Goal: Transaction & Acquisition: Purchase product/service

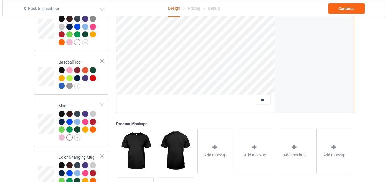
scroll to position [456, 0]
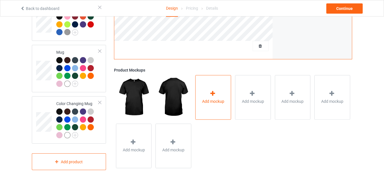
click at [215, 103] on span "Add mockup" at bounding box center [213, 102] width 22 height 6
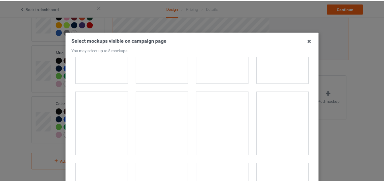
scroll to position [284, 0]
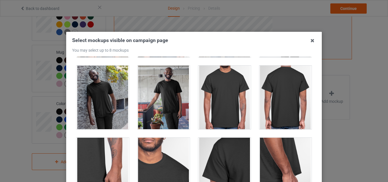
click at [211, 89] on div at bounding box center [225, 98] width 53 height 64
drag, startPoint x: 263, startPoint y: 100, endPoint x: 119, endPoint y: 160, distance: 155.8
click at [263, 100] on div at bounding box center [286, 98] width 53 height 64
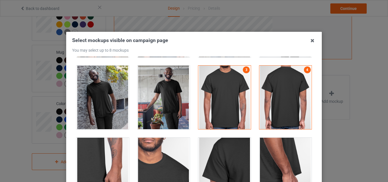
click at [119, 160] on div at bounding box center [103, 170] width 53 height 64
drag, startPoint x: 157, startPoint y: 157, endPoint x: 296, endPoint y: 141, distance: 139.7
click at [158, 157] on div at bounding box center [164, 170] width 53 height 64
click at [199, 154] on div at bounding box center [225, 170] width 53 height 64
click at [271, 154] on div at bounding box center [286, 170] width 53 height 64
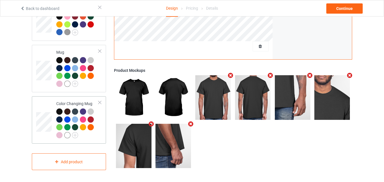
click at [44, 99] on td at bounding box center [44, 120] width 17 height 43
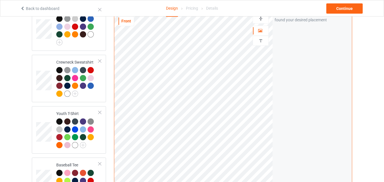
scroll to position [257, 0]
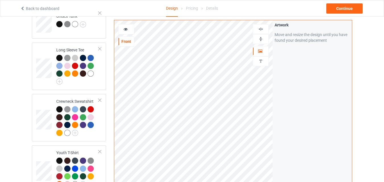
click at [260, 38] on img at bounding box center [260, 38] width 5 height 5
click at [128, 27] on div at bounding box center [126, 29] width 15 height 6
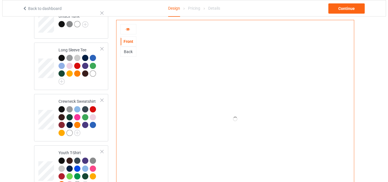
scroll to position [399, 0]
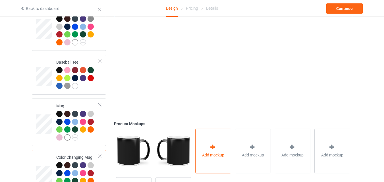
click at [212, 144] on div "Add mockup" at bounding box center [213, 151] width 36 height 45
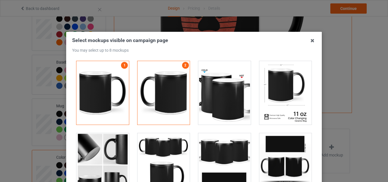
scroll to position [938, 0]
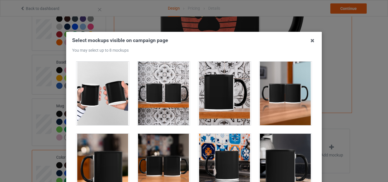
click at [96, 149] on div at bounding box center [103, 166] width 53 height 64
click at [184, 137] on div at bounding box center [164, 166] width 53 height 64
click at [203, 139] on div at bounding box center [225, 166] width 53 height 64
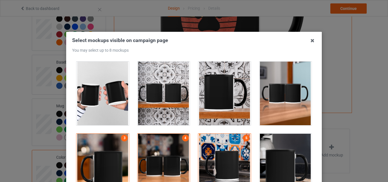
click at [285, 146] on div at bounding box center [286, 166] width 53 height 64
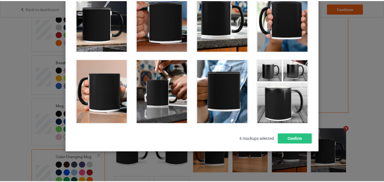
scroll to position [78, 0]
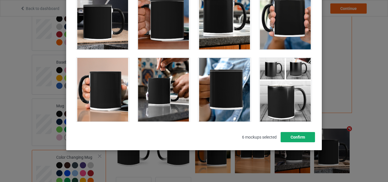
click at [292, 136] on button "Confirm" at bounding box center [298, 137] width 34 height 10
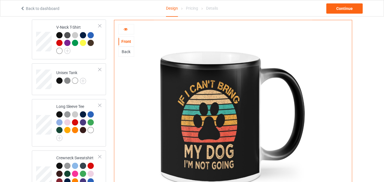
scroll to position [200, 0]
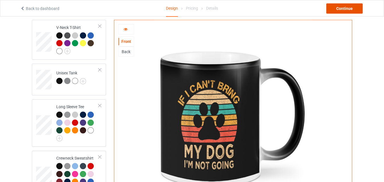
click at [354, 6] on div "Continue" at bounding box center [344, 8] width 36 height 10
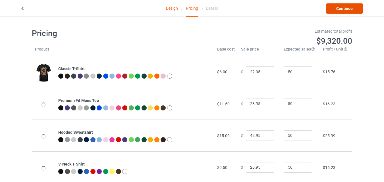
click at [338, 12] on link "Continue" at bounding box center [344, 8] width 36 height 10
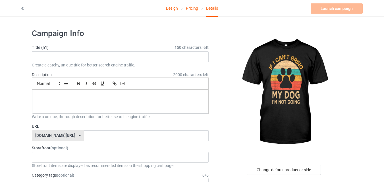
click at [104, 62] on div "Create a catchy, unique title for better search engine traffic." at bounding box center [120, 65] width 177 height 6
click at [104, 59] on input "text" at bounding box center [120, 56] width 177 height 11
paste input "Sorry I Cant I Have Plans With My Dog"
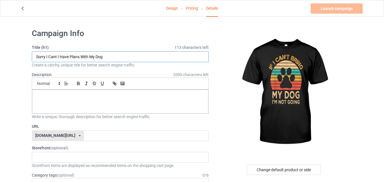
type input "Sorry I Cant I Have Plans With My Dog"
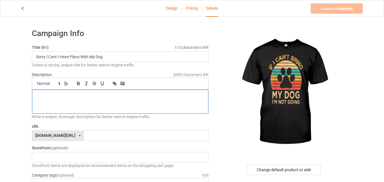
click at [89, 97] on p at bounding box center [120, 96] width 167 height 5
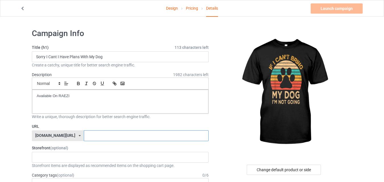
click at [98, 135] on input "text" at bounding box center [146, 136] width 125 height 11
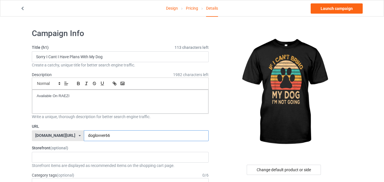
click at [84, 135] on input "doglovver66" at bounding box center [146, 136] width 125 height 11
click at [109, 135] on input "doglovverx66" at bounding box center [146, 136] width 125 height 11
click at [87, 135] on input "doglovverx44" at bounding box center [146, 136] width 125 height 11
click at [84, 135] on input "doglovverx44" at bounding box center [146, 136] width 125 height 11
click at [85, 135] on input "dogloverx44" at bounding box center [146, 136] width 125 height 11
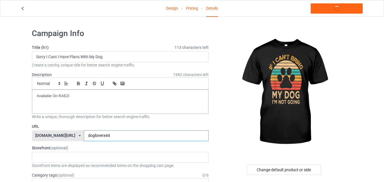
click at [101, 135] on input "dogloverx44" at bounding box center [146, 136] width 125 height 11
type input "dogloverx44"
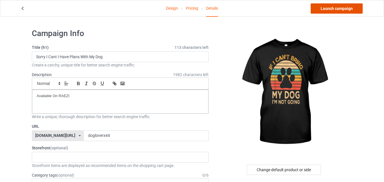
click at [334, 9] on link "Launch campaign" at bounding box center [337, 8] width 52 height 10
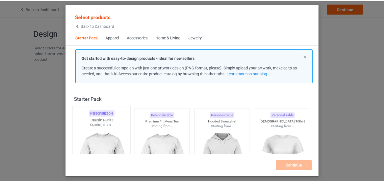
scroll to position [7, 0]
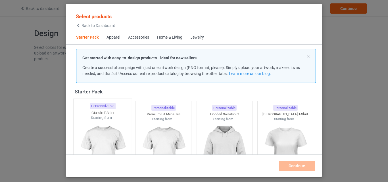
click at [111, 120] on div "Starting from --" at bounding box center [103, 117] width 58 height 5
click at [178, 133] on img at bounding box center [163, 154] width 51 height 64
click at [228, 133] on img at bounding box center [224, 154] width 51 height 64
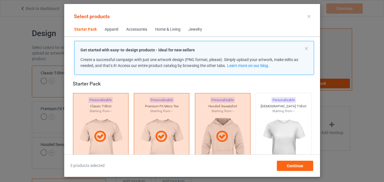
scroll to position [150, 0]
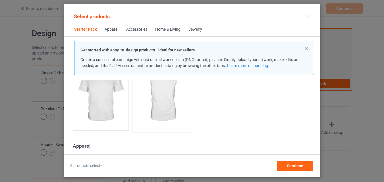
click at [118, 111] on img at bounding box center [100, 96] width 51 height 64
click at [166, 113] on img at bounding box center [161, 96] width 53 height 67
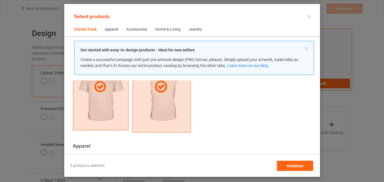
scroll to position [257, 0]
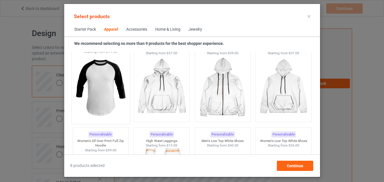
scroll to position [462, 0]
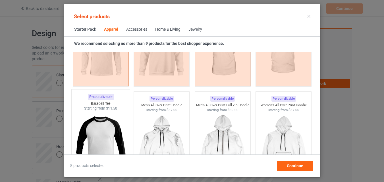
click at [95, 119] on img at bounding box center [100, 144] width 53 height 67
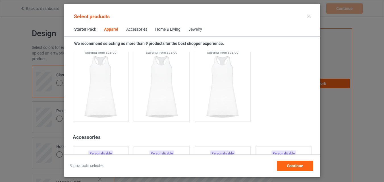
scroll to position [1230, 0]
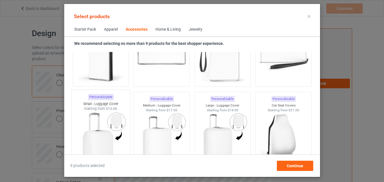
scroll to position [2510, 0]
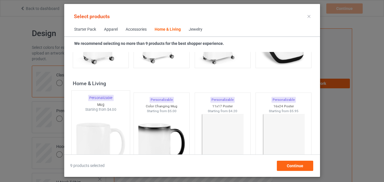
scroll to position [2595, 0]
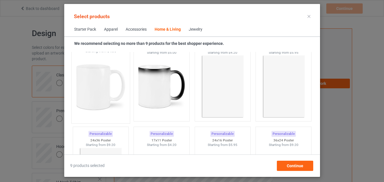
click at [111, 95] on img at bounding box center [100, 87] width 53 height 67
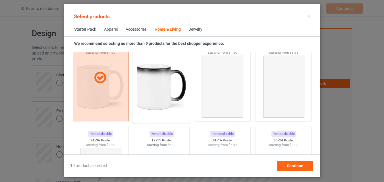
click at [157, 93] on img at bounding box center [161, 87] width 53 height 67
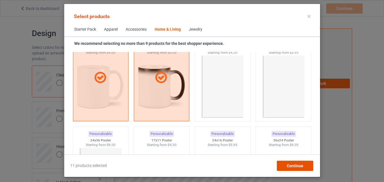
click at [290, 165] on span "Continue" at bounding box center [295, 166] width 16 height 5
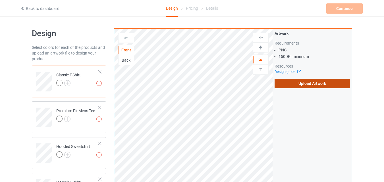
click at [292, 82] on label "Upload Artwork" at bounding box center [312, 84] width 75 height 10
click at [0, 0] on input "Upload Artwork" at bounding box center [0, 0] width 0 height 0
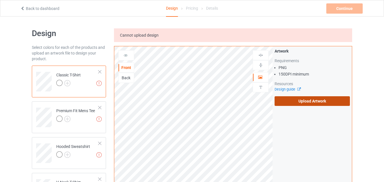
click at [296, 102] on label "Upload Artwork" at bounding box center [312, 101] width 75 height 10
click at [0, 0] on input "Upload Artwork" at bounding box center [0, 0] width 0 height 0
click at [70, 82] on img at bounding box center [67, 83] width 6 height 6
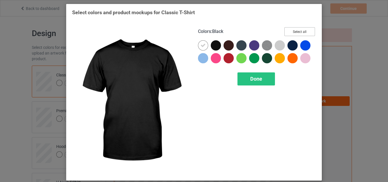
click at [305, 33] on button "Select all" at bounding box center [300, 31] width 31 height 9
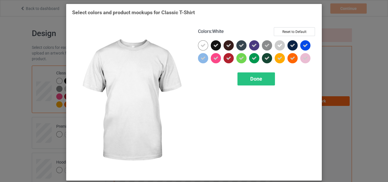
click at [201, 45] on icon at bounding box center [203, 45] width 5 height 5
click at [200, 45] on div at bounding box center [203, 45] width 10 height 10
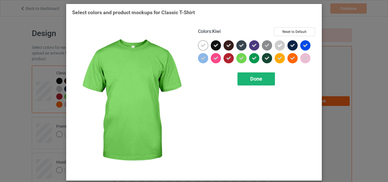
click at [253, 79] on span "Done" at bounding box center [257, 79] width 12 height 6
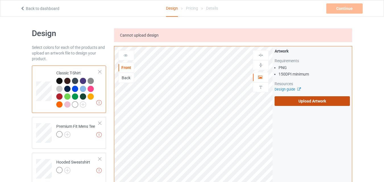
click at [293, 98] on label "Upload Artwork" at bounding box center [312, 101] width 75 height 10
click at [0, 0] on input "Upload Artwork" at bounding box center [0, 0] width 0 height 0
click at [293, 102] on label "Upload Artwork" at bounding box center [312, 101] width 75 height 10
click at [0, 0] on input "Upload Artwork" at bounding box center [0, 0] width 0 height 0
click at [288, 101] on label "Upload Artwork" at bounding box center [312, 101] width 75 height 10
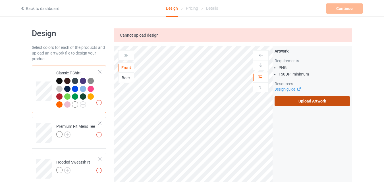
click at [0, 0] on input "Upload Artwork" at bounding box center [0, 0] width 0 height 0
click at [46, 8] on link "Back to dashboard" at bounding box center [39, 8] width 39 height 5
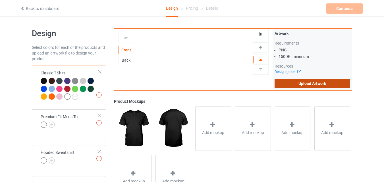
click at [308, 87] on label "Upload Artwork" at bounding box center [312, 84] width 75 height 10
click at [0, 0] on input "Upload Artwork" at bounding box center [0, 0] width 0 height 0
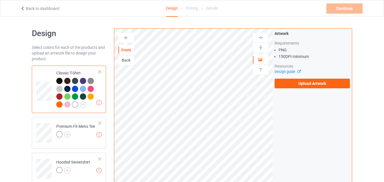
click at [134, 64] on div "Back" at bounding box center [126, 60] width 16 height 10
click at [127, 59] on div "Back" at bounding box center [126, 60] width 15 height 6
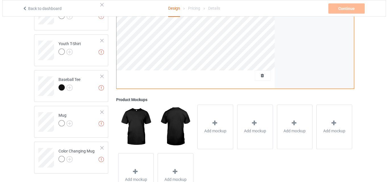
scroll to position [328, 0]
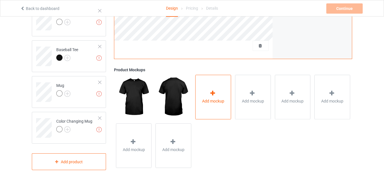
click at [222, 96] on div "Add mockup" at bounding box center [213, 97] width 36 height 45
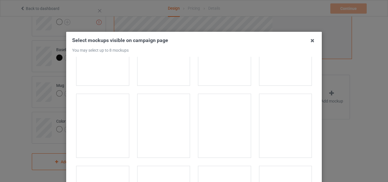
scroll to position [313, 0]
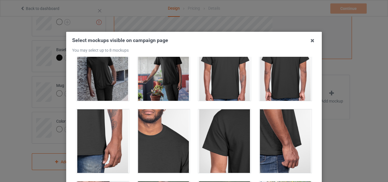
click at [219, 74] on div at bounding box center [225, 69] width 53 height 64
click at [262, 76] on div at bounding box center [286, 69] width 53 height 64
click at [96, 121] on div at bounding box center [103, 141] width 53 height 64
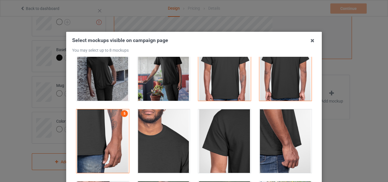
click at [149, 130] on div at bounding box center [164, 141] width 53 height 64
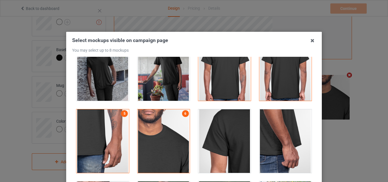
click at [218, 135] on div at bounding box center [225, 141] width 53 height 64
click at [283, 137] on div at bounding box center [286, 141] width 53 height 64
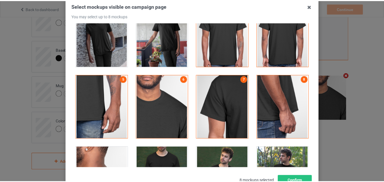
scroll to position [78, 0]
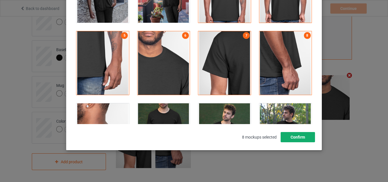
click at [302, 137] on button "Confirm" at bounding box center [298, 137] width 34 height 10
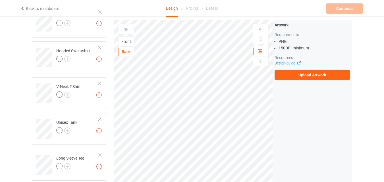
scroll to position [101, 0]
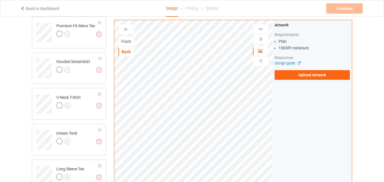
click at [127, 40] on div "Front" at bounding box center [126, 42] width 15 height 6
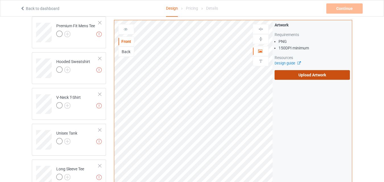
click at [315, 76] on label "Upload Artwork" at bounding box center [312, 75] width 75 height 10
click at [0, 0] on input "Upload Artwork" at bounding box center [0, 0] width 0 height 0
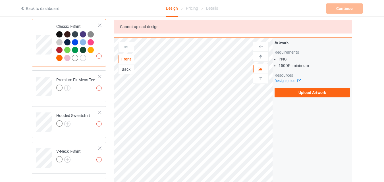
scroll to position [44, 0]
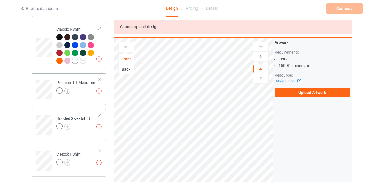
click at [68, 92] on img at bounding box center [67, 91] width 6 height 6
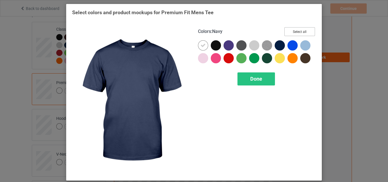
click at [290, 34] on button "Select all" at bounding box center [300, 31] width 31 height 9
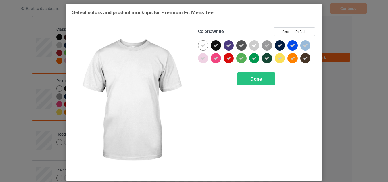
click at [201, 45] on icon at bounding box center [203, 45] width 5 height 5
click at [200, 45] on div at bounding box center [203, 45] width 10 height 10
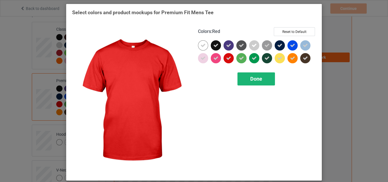
click at [239, 80] on div "Done" at bounding box center [257, 79] width 38 height 13
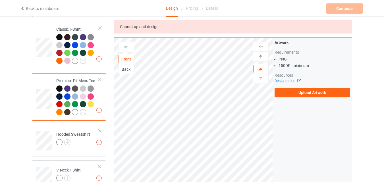
scroll to position [101, 0]
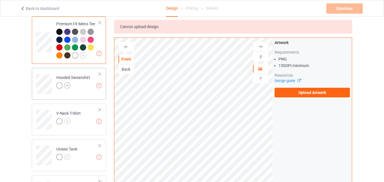
click at [68, 84] on img at bounding box center [67, 85] width 6 height 6
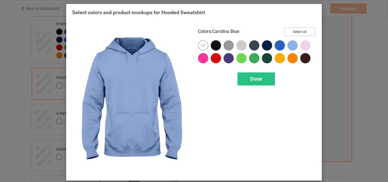
click at [302, 28] on button "Select all" at bounding box center [300, 31] width 31 height 9
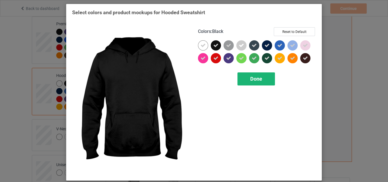
click at [203, 47] on icon at bounding box center [203, 45] width 5 height 5
click at [203, 47] on div at bounding box center [203, 45] width 10 height 10
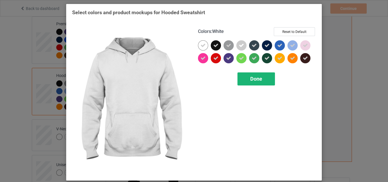
click at [250, 75] on div "Done" at bounding box center [257, 79] width 38 height 13
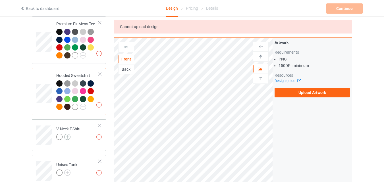
click at [69, 139] on img at bounding box center [67, 137] width 6 height 6
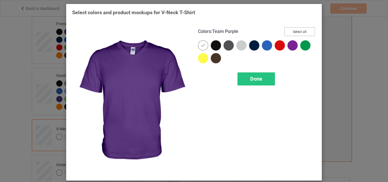
drag, startPoint x: 299, startPoint y: 32, endPoint x: 201, endPoint y: 43, distance: 99.1
click at [300, 32] on button "Select all" at bounding box center [300, 31] width 31 height 9
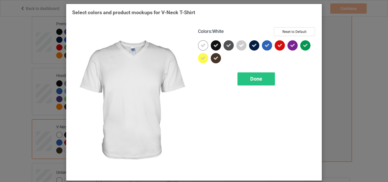
click at [201, 43] on icon at bounding box center [203, 45] width 5 height 5
click at [201, 43] on div at bounding box center [203, 45] width 10 height 10
click at [252, 78] on span "Done" at bounding box center [257, 79] width 12 height 6
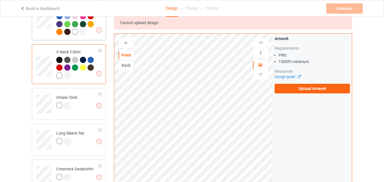
scroll to position [186, 0]
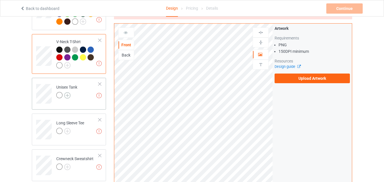
click at [67, 97] on img at bounding box center [67, 95] width 6 height 6
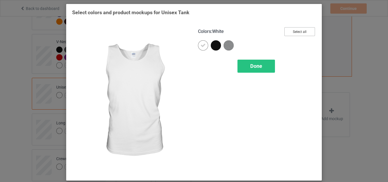
click at [293, 32] on button "Select all" at bounding box center [300, 31] width 31 height 9
click at [198, 43] on div at bounding box center [203, 45] width 10 height 10
click at [262, 66] on div "Done" at bounding box center [257, 66] width 38 height 13
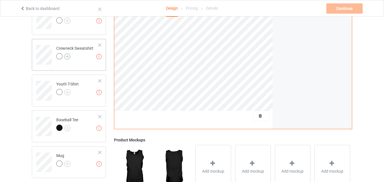
scroll to position [300, 0]
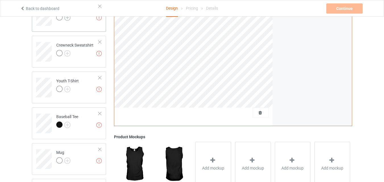
click at [66, 19] on img at bounding box center [67, 18] width 6 height 6
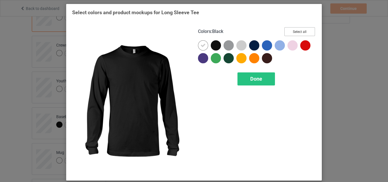
click at [303, 35] on button "Select all" at bounding box center [300, 31] width 31 height 9
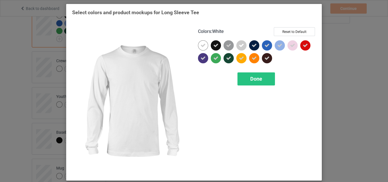
click at [203, 46] on icon at bounding box center [203, 45] width 5 height 5
click at [203, 46] on div at bounding box center [203, 45] width 10 height 10
click at [244, 79] on div "Done" at bounding box center [257, 79] width 38 height 13
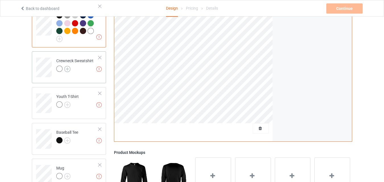
click at [65, 71] on img at bounding box center [67, 69] width 6 height 6
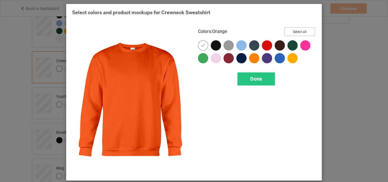
click at [295, 31] on button "Select all" at bounding box center [300, 31] width 31 height 9
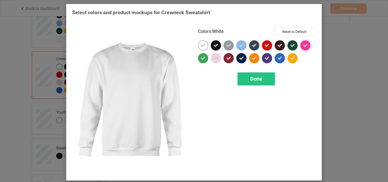
click at [201, 43] on div at bounding box center [203, 45] width 10 height 10
click at [251, 80] on span "Done" at bounding box center [257, 79] width 12 height 6
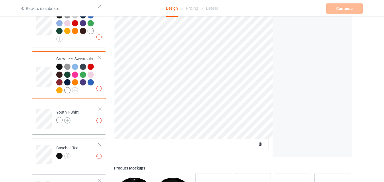
click at [67, 122] on img at bounding box center [67, 120] width 6 height 6
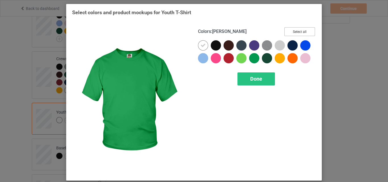
click at [291, 35] on button "Select all" at bounding box center [300, 31] width 31 height 9
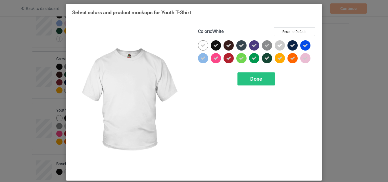
click at [198, 43] on div at bounding box center [203, 45] width 10 height 10
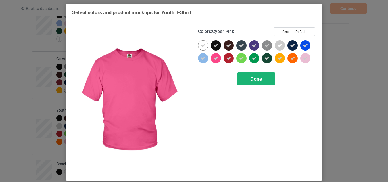
click at [251, 76] on span "Done" at bounding box center [257, 79] width 12 height 6
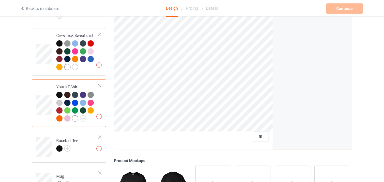
scroll to position [385, 0]
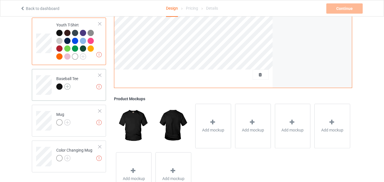
click at [67, 90] on img at bounding box center [67, 87] width 6 height 6
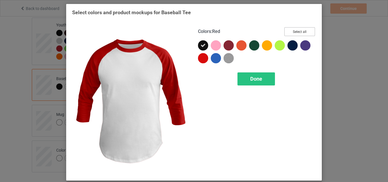
click at [294, 34] on button "Select all" at bounding box center [300, 31] width 31 height 9
click at [260, 78] on span "Done" at bounding box center [257, 79] width 12 height 6
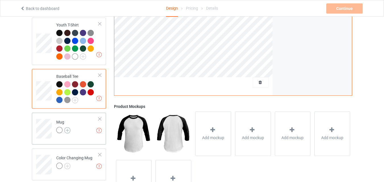
click at [67, 132] on img at bounding box center [67, 130] width 6 height 6
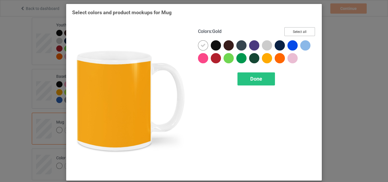
click at [290, 32] on button "Select all" at bounding box center [300, 31] width 31 height 9
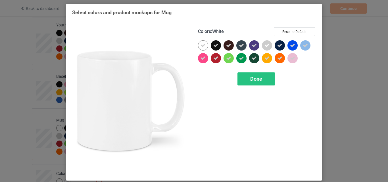
click at [203, 43] on icon at bounding box center [203, 45] width 5 height 5
click at [203, 43] on div at bounding box center [203, 45] width 10 height 10
click at [246, 79] on div "Done" at bounding box center [257, 79] width 38 height 13
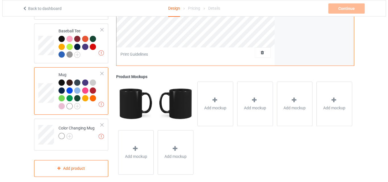
scroll to position [440, 0]
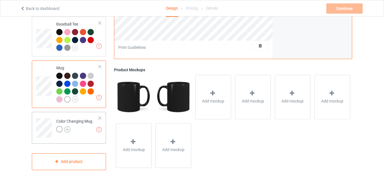
click at [67, 127] on img at bounding box center [67, 130] width 6 height 6
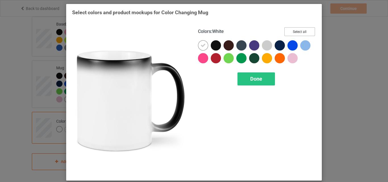
click at [302, 34] on button "Select all" at bounding box center [300, 31] width 31 height 9
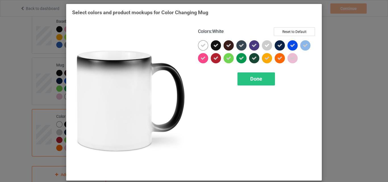
click at [201, 45] on icon at bounding box center [203, 45] width 5 height 5
click at [201, 45] on div at bounding box center [203, 45] width 10 height 10
click at [247, 82] on div "Done" at bounding box center [257, 79] width 38 height 13
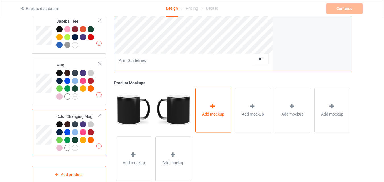
click at [218, 117] on span "Add mockup" at bounding box center [213, 114] width 22 height 6
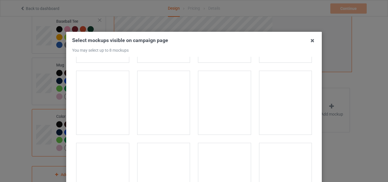
scroll to position [938, 0]
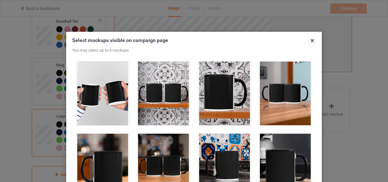
click at [115, 147] on div at bounding box center [103, 166] width 53 height 64
click at [168, 150] on div at bounding box center [164, 166] width 53 height 64
click at [224, 153] on div at bounding box center [225, 166] width 53 height 64
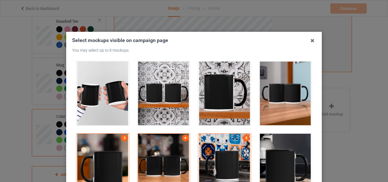
click at [271, 152] on div at bounding box center [286, 166] width 53 height 64
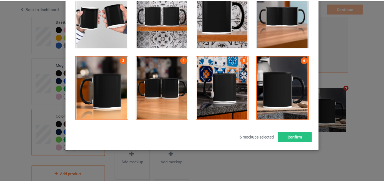
scroll to position [78, 0]
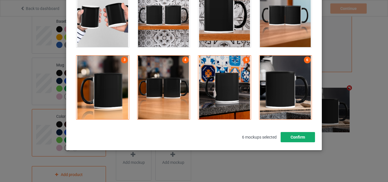
click at [297, 133] on button "Confirm" at bounding box center [298, 137] width 34 height 10
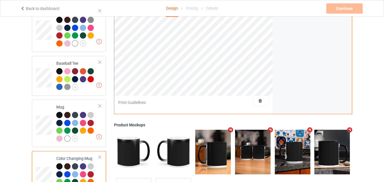
scroll to position [326, 0]
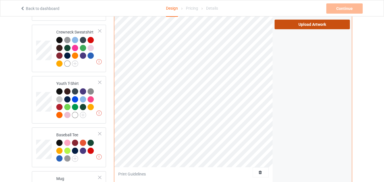
click at [321, 28] on label "Upload Artwork" at bounding box center [312, 25] width 75 height 10
click at [0, 0] on input "Upload Artwork" at bounding box center [0, 0] width 0 height 0
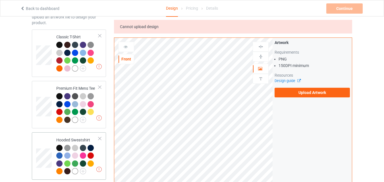
scroll to position [0, 0]
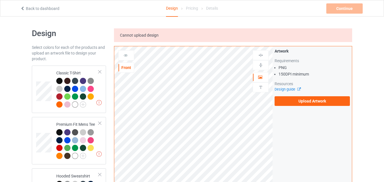
click at [56, 74] on td "Missing artworks Classic T-Shirt" at bounding box center [77, 89] width 49 height 43
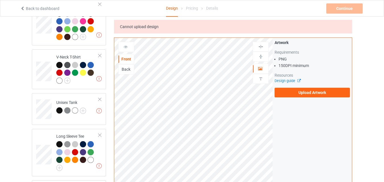
scroll to position [57, 0]
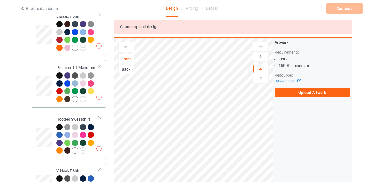
click at [49, 71] on td at bounding box center [44, 84] width 17 height 43
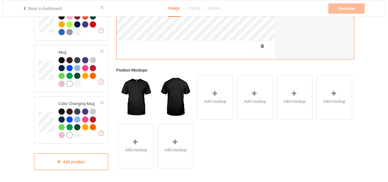
scroll to position [456, 0]
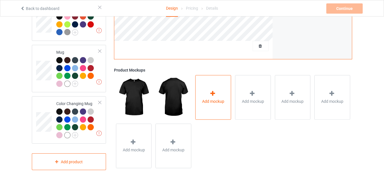
click at [219, 101] on span "Add mockup" at bounding box center [213, 102] width 22 height 6
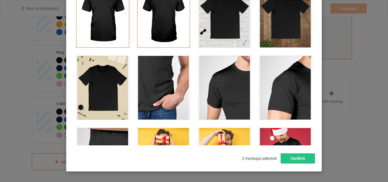
scroll to position [0, 0]
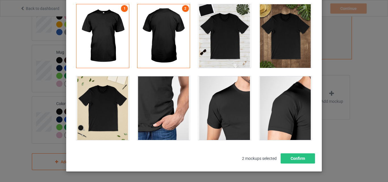
click at [227, 24] on div at bounding box center [225, 36] width 53 height 64
click at [267, 34] on div at bounding box center [286, 36] width 53 height 64
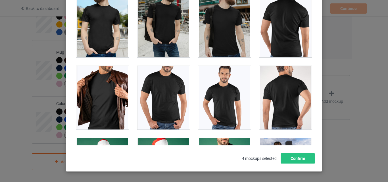
scroll to position [313, 0]
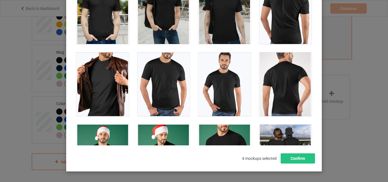
click at [105, 83] on div at bounding box center [103, 85] width 53 height 64
click at [169, 86] on div at bounding box center [164, 85] width 53 height 64
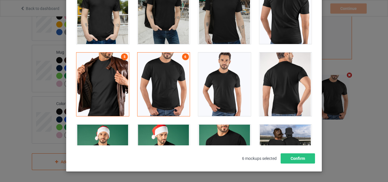
click at [269, 86] on div at bounding box center [286, 85] width 53 height 64
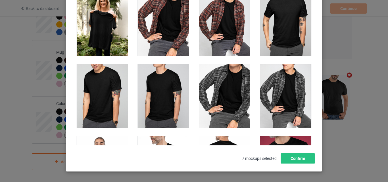
scroll to position [597, 0]
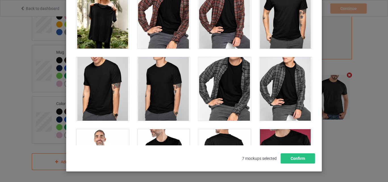
click at [104, 88] on div at bounding box center [103, 89] width 53 height 64
click at [162, 94] on div at bounding box center [164, 89] width 53 height 64
click at [160, 91] on div at bounding box center [164, 89] width 53 height 64
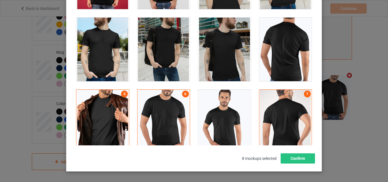
scroll to position [284, 0]
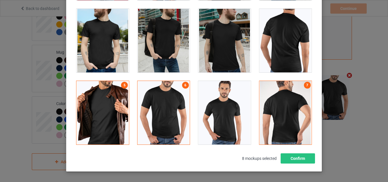
click at [168, 108] on div at bounding box center [164, 113] width 53 height 64
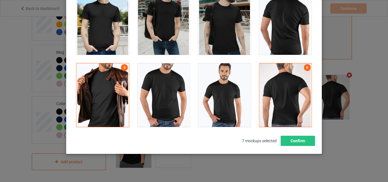
scroll to position [57, 0]
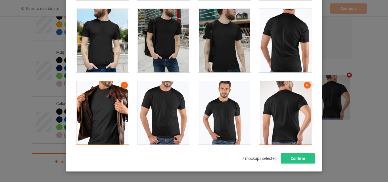
click at [275, 109] on div at bounding box center [286, 113] width 53 height 64
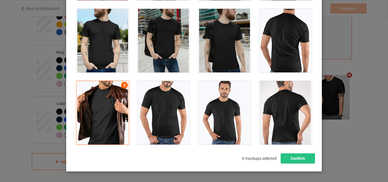
click at [111, 109] on div at bounding box center [103, 113] width 53 height 64
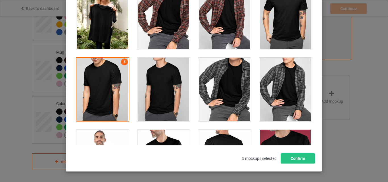
scroll to position [597, 0]
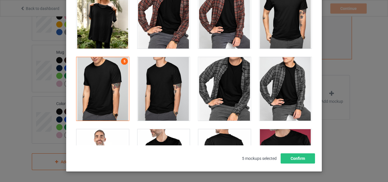
click at [169, 103] on div at bounding box center [164, 89] width 53 height 64
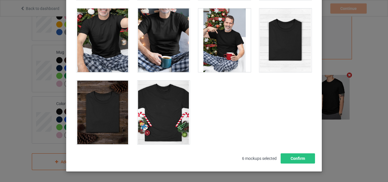
scroll to position [1804, 0]
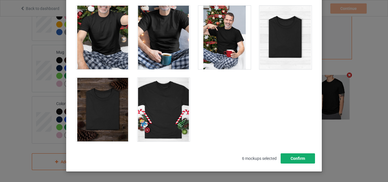
click at [293, 160] on button "Confirm" at bounding box center [298, 159] width 34 height 10
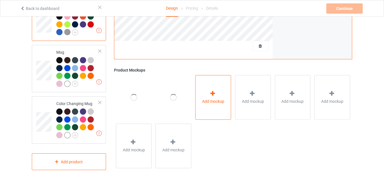
click at [216, 101] on span "Add mockup" at bounding box center [213, 102] width 22 height 6
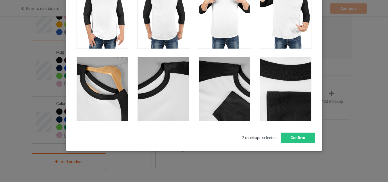
scroll to position [78, 0]
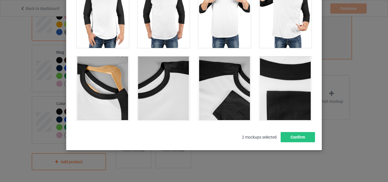
drag, startPoint x: 100, startPoint y: 101, endPoint x: 135, endPoint y: 101, distance: 35.3
click at [99, 101] on div at bounding box center [103, 89] width 53 height 64
click at [147, 99] on div at bounding box center [164, 89] width 53 height 64
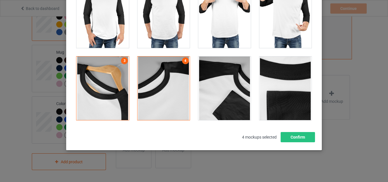
click at [204, 91] on div at bounding box center [225, 89] width 53 height 64
click at [270, 90] on div at bounding box center [286, 89] width 53 height 64
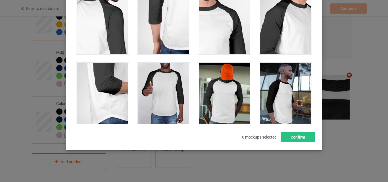
scroll to position [36, 0]
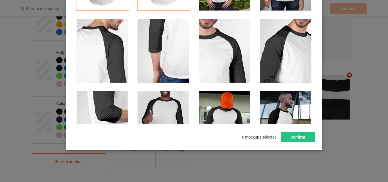
click at [109, 48] on div at bounding box center [103, 51] width 53 height 64
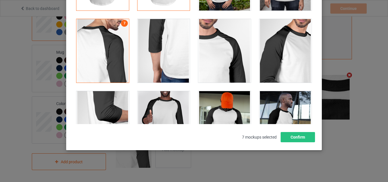
click at [150, 48] on div at bounding box center [164, 51] width 53 height 64
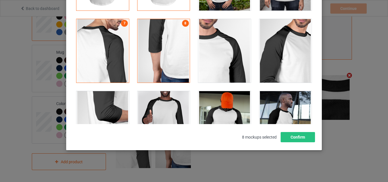
click at [205, 46] on div at bounding box center [225, 51] width 53 height 64
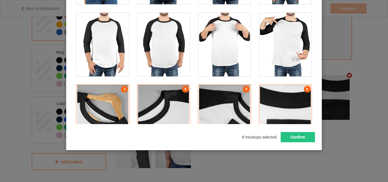
scroll to position [576, 0]
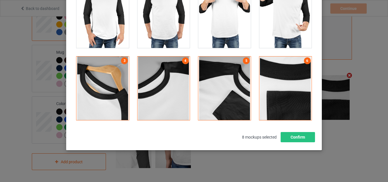
click at [98, 88] on div at bounding box center [103, 89] width 53 height 64
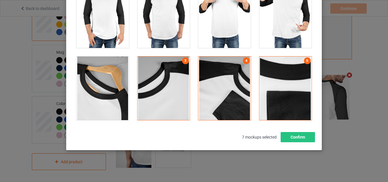
scroll to position [78, 0]
click at [166, 83] on div at bounding box center [164, 89] width 53 height 64
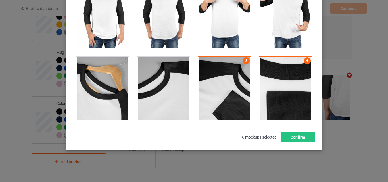
click at [221, 82] on div at bounding box center [225, 89] width 53 height 64
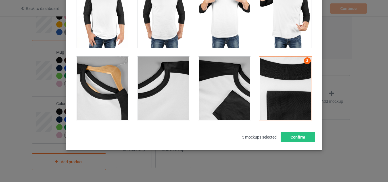
click at [286, 82] on div at bounding box center [286, 89] width 53 height 64
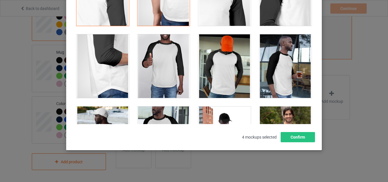
scroll to position [0, 0]
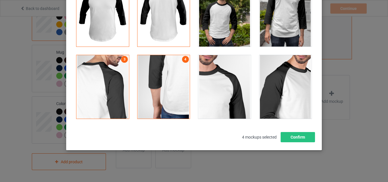
click at [103, 86] on div at bounding box center [103, 87] width 53 height 64
click at [144, 83] on div at bounding box center [164, 87] width 53 height 64
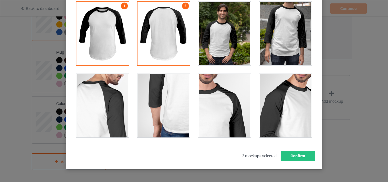
scroll to position [50, 0]
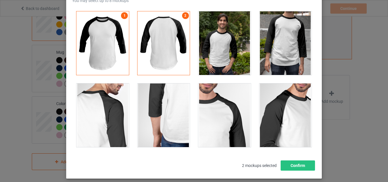
click at [230, 65] on div at bounding box center [225, 43] width 53 height 64
click at [118, 113] on div at bounding box center [103, 116] width 53 height 64
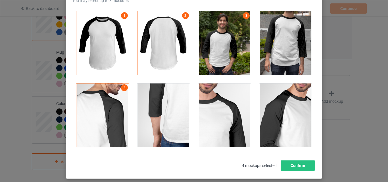
click at [159, 113] on div at bounding box center [164, 116] width 53 height 64
click at [212, 113] on div at bounding box center [225, 116] width 53 height 64
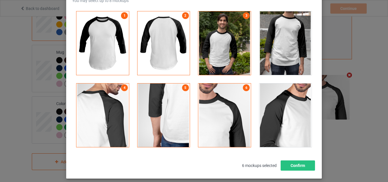
click at [280, 112] on div at bounding box center [286, 116] width 53 height 64
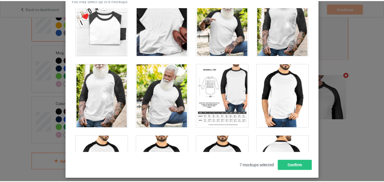
scroll to position [313, 0]
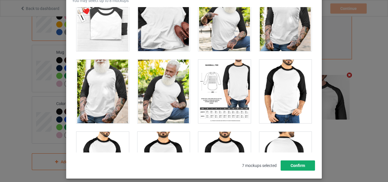
click at [289, 165] on button "Confirm" at bounding box center [298, 166] width 34 height 10
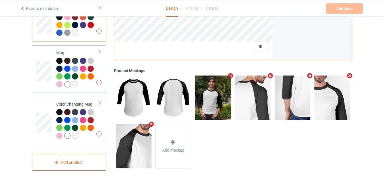
scroll to position [371, 0]
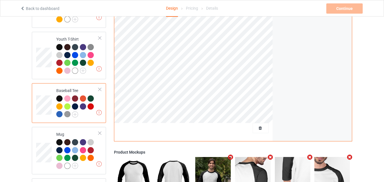
click at [59, 101] on div at bounding box center [59, 99] width 6 height 6
click at [52, 47] on td at bounding box center [44, 55] width 17 height 43
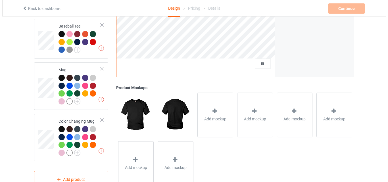
scroll to position [456, 0]
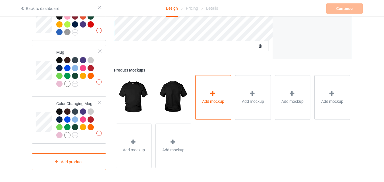
click at [210, 90] on div "Add mockup" at bounding box center [213, 97] width 36 height 45
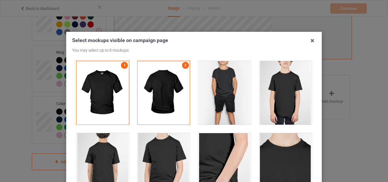
click at [230, 99] on div at bounding box center [225, 93] width 53 height 64
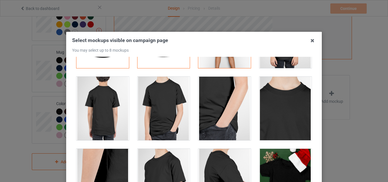
scroll to position [57, 0]
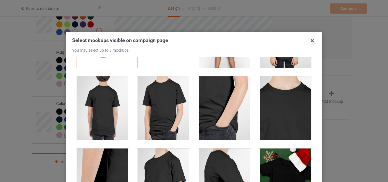
click at [103, 111] on div at bounding box center [103, 109] width 53 height 64
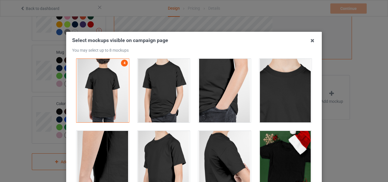
scroll to position [114, 0]
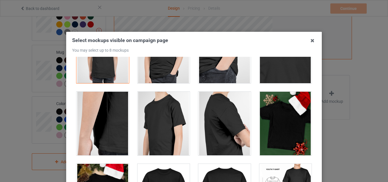
click at [277, 72] on div at bounding box center [286, 52] width 53 height 64
click at [115, 115] on div at bounding box center [103, 124] width 53 height 64
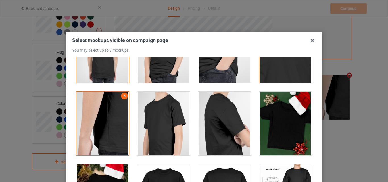
click at [219, 114] on div at bounding box center [225, 124] width 53 height 64
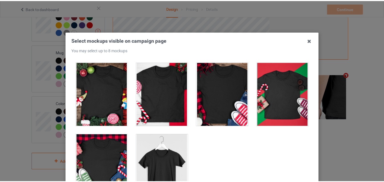
scroll to position [57, 0]
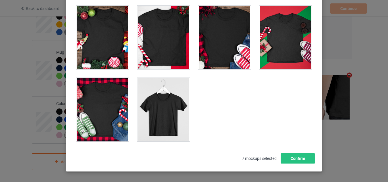
click at [175, 119] on div at bounding box center [164, 110] width 53 height 64
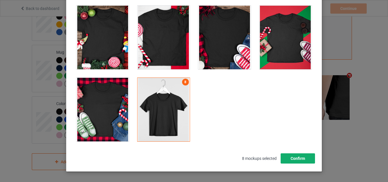
click at [290, 156] on button "Confirm" at bounding box center [298, 159] width 34 height 10
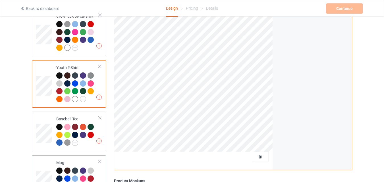
scroll to position [286, 0]
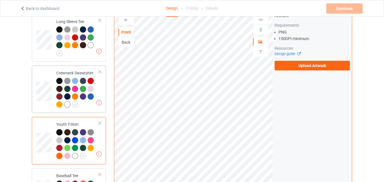
click at [53, 76] on td "Missing artworks Crewneck Sweatshirt" at bounding box center [77, 89] width 49 height 43
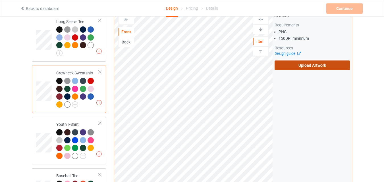
click at [327, 69] on label "Upload Artwork" at bounding box center [312, 66] width 75 height 10
click at [0, 0] on input "Upload Artwork" at bounding box center [0, 0] width 0 height 0
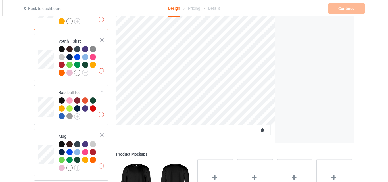
scroll to position [399, 0]
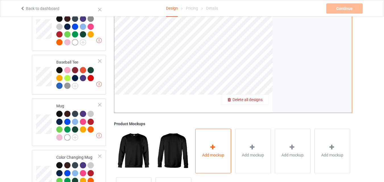
click at [206, 140] on div "Add mockup" at bounding box center [213, 151] width 36 height 45
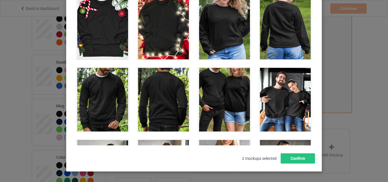
scroll to position [2616, 0]
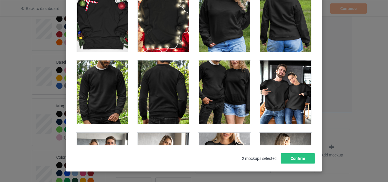
click at [111, 100] on div at bounding box center [103, 93] width 53 height 64
click at [164, 99] on div at bounding box center [164, 93] width 53 height 64
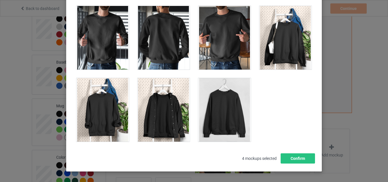
scroll to position [2816, 0]
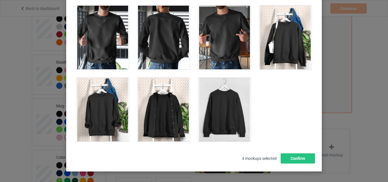
click at [220, 115] on div at bounding box center [225, 110] width 53 height 64
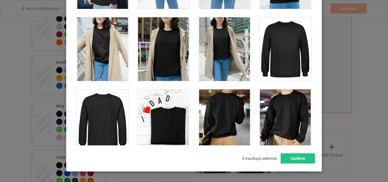
scroll to position [1650, 0]
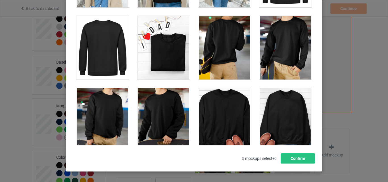
click at [234, 117] on div at bounding box center [225, 120] width 53 height 64
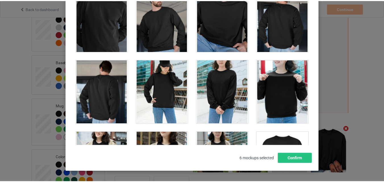
scroll to position [1451, 0]
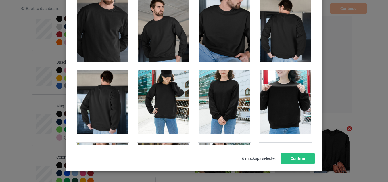
click at [162, 35] on div at bounding box center [164, 30] width 53 height 64
click at [90, 88] on div at bounding box center [103, 103] width 53 height 64
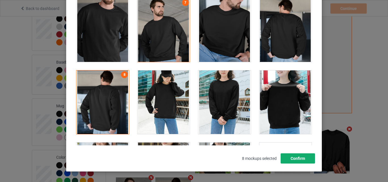
click at [312, 157] on button "Confirm" at bounding box center [298, 159] width 34 height 10
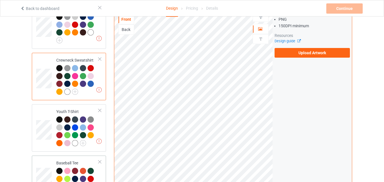
scroll to position [286, 0]
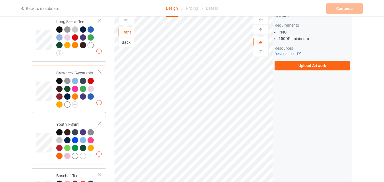
click at [59, 84] on div at bounding box center [59, 81] width 6 height 6
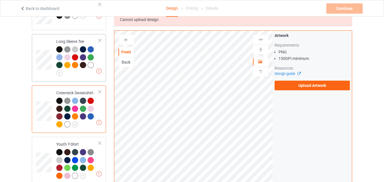
scroll to position [229, 0]
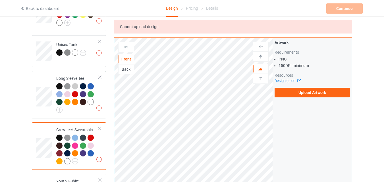
click at [45, 78] on td at bounding box center [44, 94] width 17 height 43
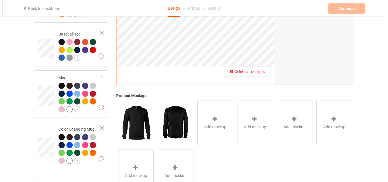
scroll to position [428, 0]
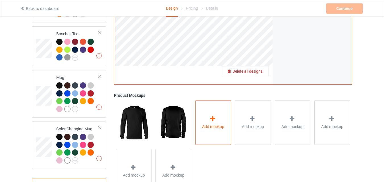
click at [223, 116] on div "Add mockup" at bounding box center [213, 122] width 36 height 45
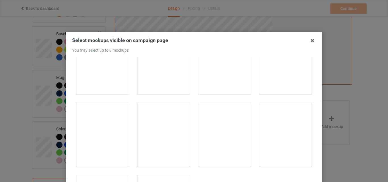
scroll to position [1503, 0]
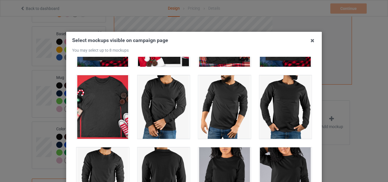
click at [172, 113] on div at bounding box center [164, 107] width 53 height 64
click at [226, 111] on div at bounding box center [225, 107] width 53 height 64
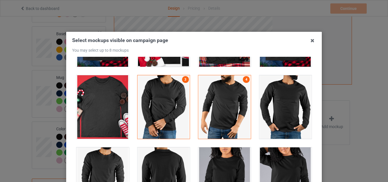
click at [216, 109] on div at bounding box center [225, 107] width 53 height 64
click at [106, 155] on div at bounding box center [103, 180] width 53 height 64
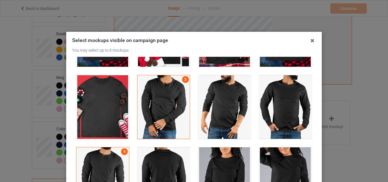
click at [167, 158] on div at bounding box center [164, 180] width 53 height 64
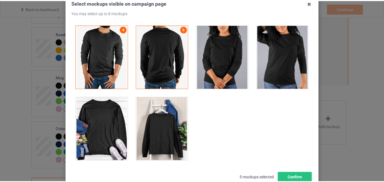
scroll to position [78, 0]
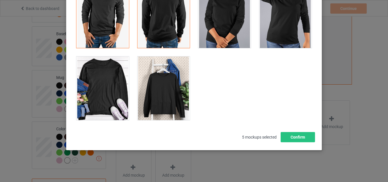
click at [164, 111] on div at bounding box center [164, 89] width 53 height 64
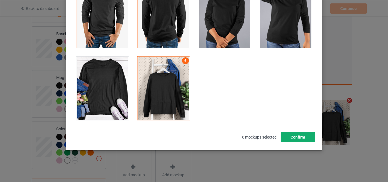
click at [290, 138] on button "Confirm" at bounding box center [298, 137] width 34 height 10
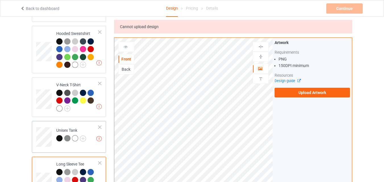
scroll to position [143, 0]
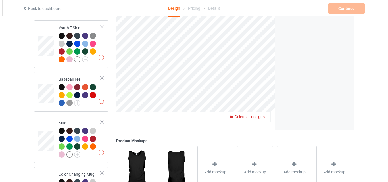
scroll to position [428, 0]
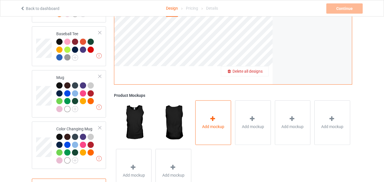
click at [216, 121] on icon at bounding box center [212, 119] width 7 height 6
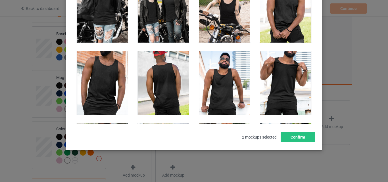
scroll to position [1301, 0]
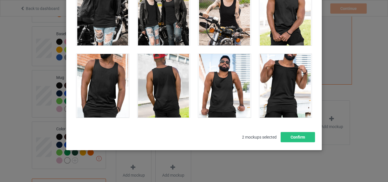
click at [214, 94] on div at bounding box center [225, 86] width 53 height 64
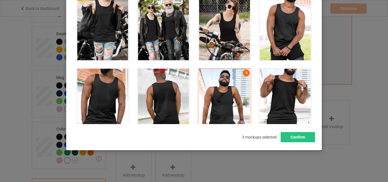
scroll to position [1273, 0]
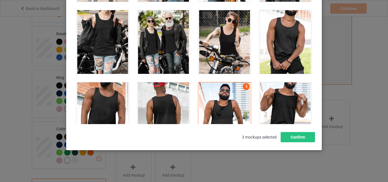
click at [277, 51] on div at bounding box center [286, 42] width 53 height 64
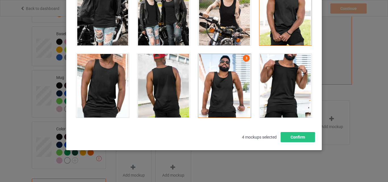
drag, startPoint x: 159, startPoint y: 84, endPoint x: 175, endPoint y: 84, distance: 16.2
click at [159, 84] on div at bounding box center [164, 86] width 53 height 64
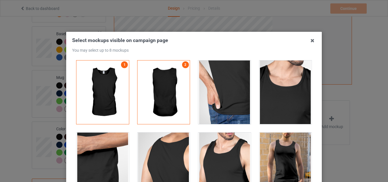
scroll to position [0, 0]
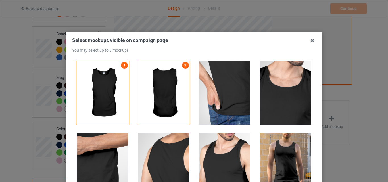
click at [275, 93] on div at bounding box center [286, 93] width 53 height 64
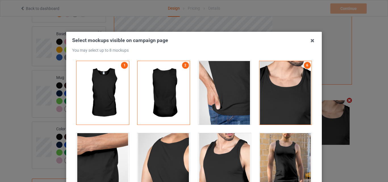
click at [216, 148] on div at bounding box center [225, 165] width 53 height 64
click at [171, 148] on div at bounding box center [164, 165] width 53 height 64
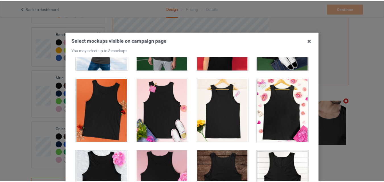
scroll to position [78, 0]
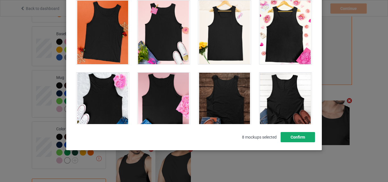
click at [297, 137] on button "Confirm" at bounding box center [298, 137] width 34 height 10
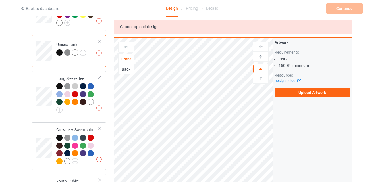
scroll to position [143, 0]
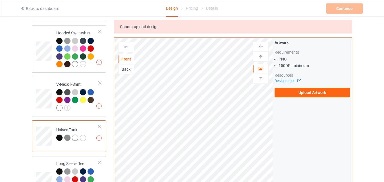
click at [49, 86] on td at bounding box center [44, 96] width 17 height 35
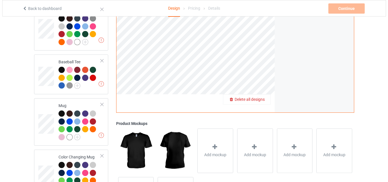
scroll to position [456, 0]
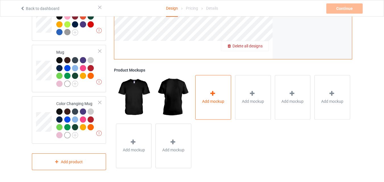
click at [211, 90] on div "Add mockup" at bounding box center [213, 97] width 36 height 45
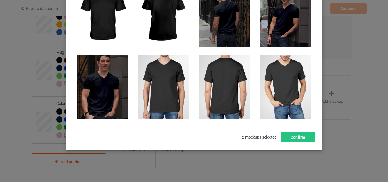
scroll to position [21, 0]
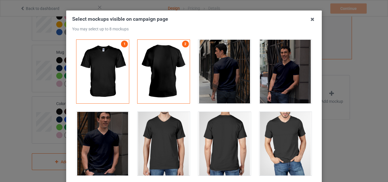
click at [277, 82] on div at bounding box center [286, 72] width 53 height 64
click at [231, 81] on div at bounding box center [225, 72] width 53 height 64
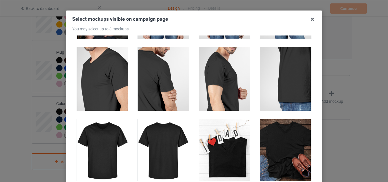
scroll to position [142, 0]
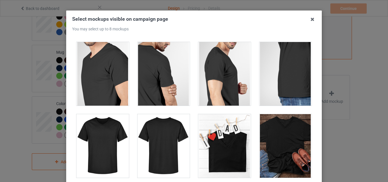
click at [116, 71] on div at bounding box center [103, 74] width 53 height 64
click at [157, 63] on div at bounding box center [164, 74] width 53 height 64
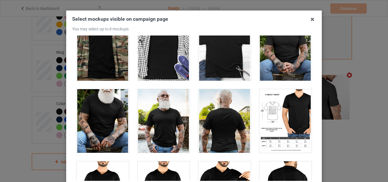
scroll to position [313, 0]
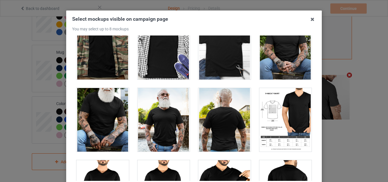
click at [111, 55] on div at bounding box center [103, 48] width 53 height 64
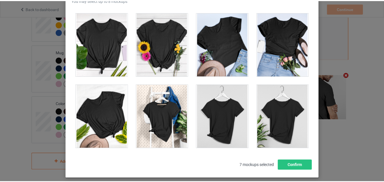
scroll to position [78, 0]
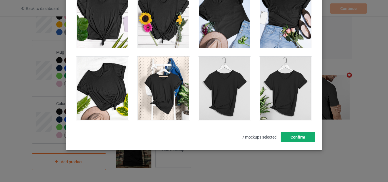
click at [300, 139] on button "Confirm" at bounding box center [298, 137] width 34 height 10
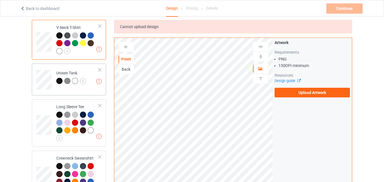
scroll to position [115, 0]
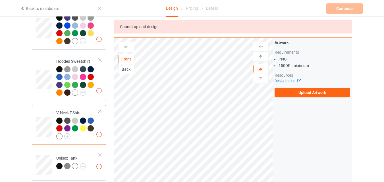
click at [49, 65] on td at bounding box center [44, 77] width 17 height 43
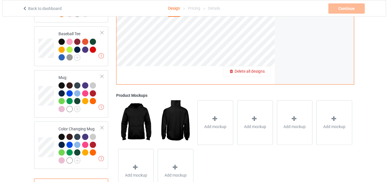
scroll to position [456, 0]
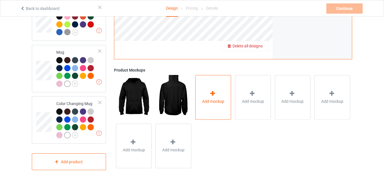
click at [207, 81] on div "Add mockup" at bounding box center [213, 97] width 36 height 45
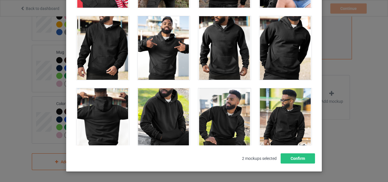
scroll to position [4237, 0]
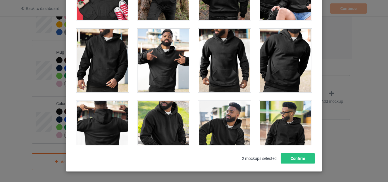
click at [221, 65] on div at bounding box center [225, 61] width 53 height 64
click at [273, 65] on div at bounding box center [286, 61] width 53 height 64
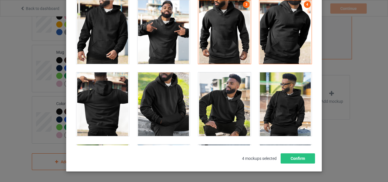
scroll to position [4294, 0]
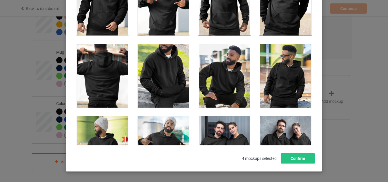
click at [104, 87] on div at bounding box center [103, 76] width 53 height 64
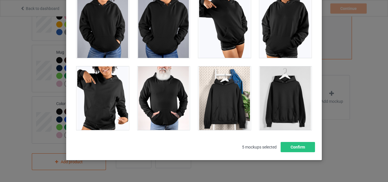
scroll to position [78, 0]
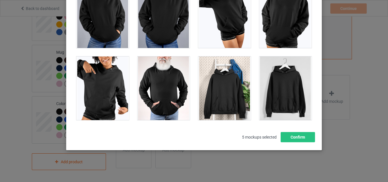
click at [281, 87] on div at bounding box center [286, 89] width 53 height 64
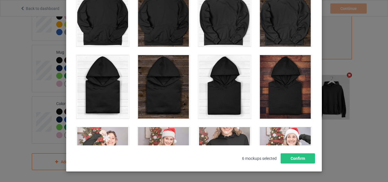
scroll to position [3403, 0]
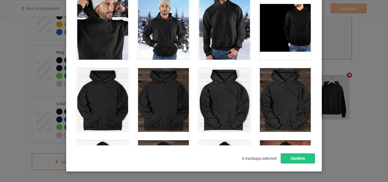
click at [229, 112] on div at bounding box center [225, 100] width 53 height 64
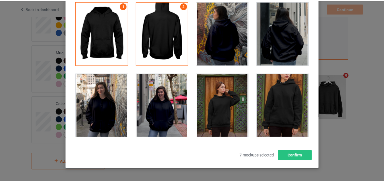
scroll to position [78, 0]
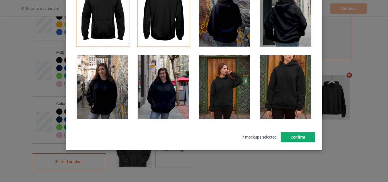
click at [304, 135] on button "Confirm" at bounding box center [298, 137] width 34 height 10
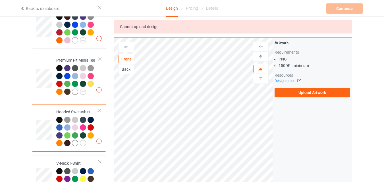
scroll to position [30, 0]
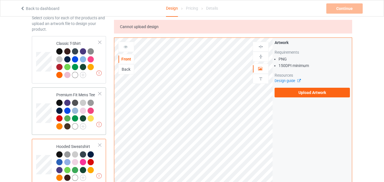
click at [49, 101] on td at bounding box center [44, 111] width 17 height 43
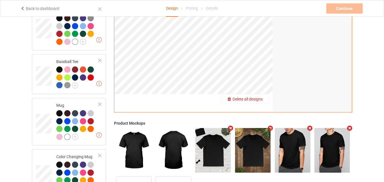
scroll to position [399, 0]
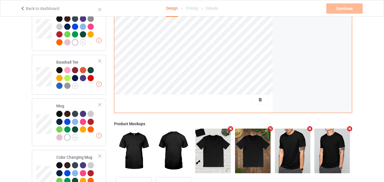
click at [348, 130] on icon "Remove mockup" at bounding box center [349, 129] width 7 height 6
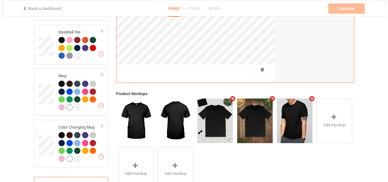
scroll to position [456, 0]
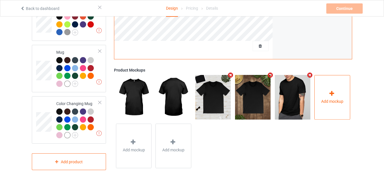
click at [333, 105] on div "Add mockup" at bounding box center [333, 97] width 36 height 45
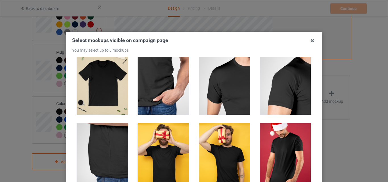
scroll to position [57, 0]
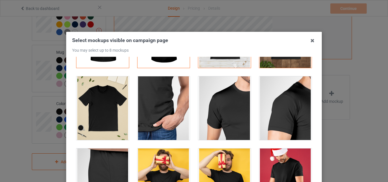
click at [279, 109] on div at bounding box center [286, 109] width 53 height 64
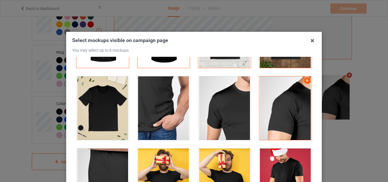
click at [170, 111] on div at bounding box center [164, 109] width 53 height 64
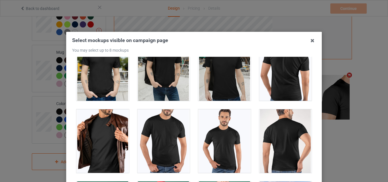
scroll to position [284, 0]
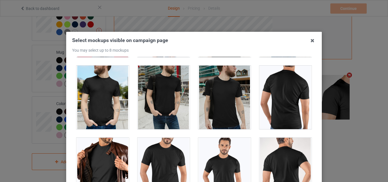
click at [275, 102] on div at bounding box center [286, 98] width 53 height 64
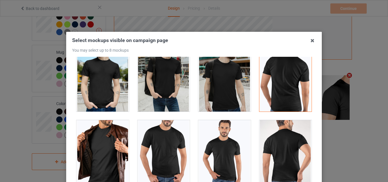
scroll to position [297, 0]
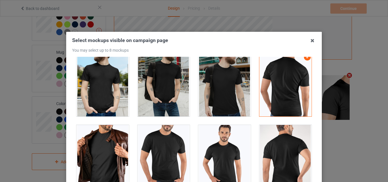
click at [94, 136] on div at bounding box center [103, 157] width 53 height 64
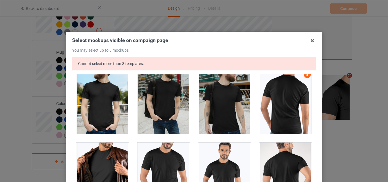
click at [290, 96] on div at bounding box center [286, 103] width 53 height 64
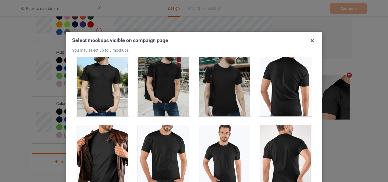
click at [109, 137] on div at bounding box center [103, 157] width 53 height 64
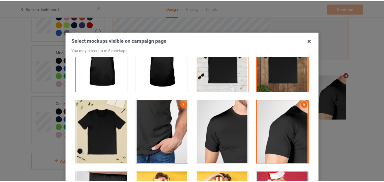
scroll to position [13, 0]
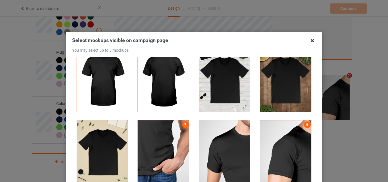
click at [312, 40] on icon at bounding box center [312, 40] width 9 height 9
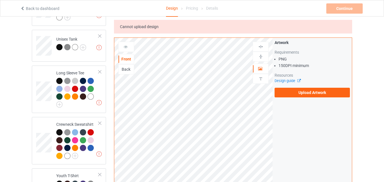
scroll to position [200, 0]
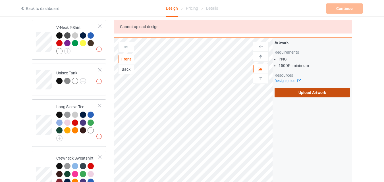
click at [349, 91] on label "Upload Artwork" at bounding box center [312, 93] width 75 height 10
click at [0, 0] on input "Upload Artwork" at bounding box center [0, 0] width 0 height 0
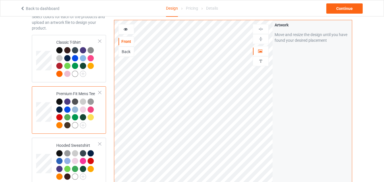
scroll to position [30, 0]
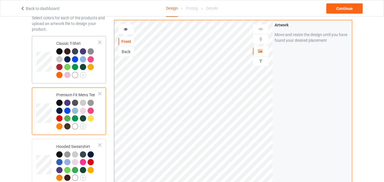
click at [62, 43] on div "Classic T-Shirt" at bounding box center [77, 59] width 42 height 37
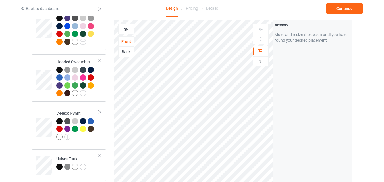
scroll to position [115, 0]
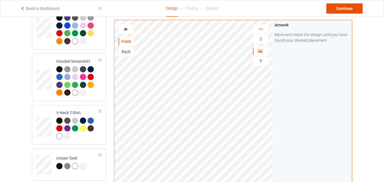
click at [342, 10] on div "Continue" at bounding box center [344, 8] width 36 height 10
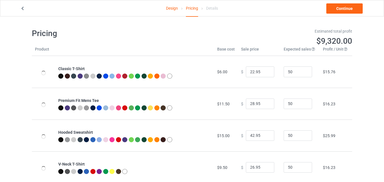
click at [177, 8] on link "Design" at bounding box center [172, 8] width 12 height 16
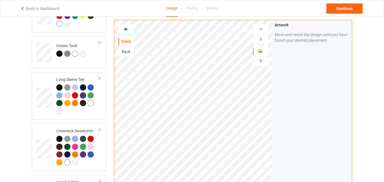
scroll to position [456, 0]
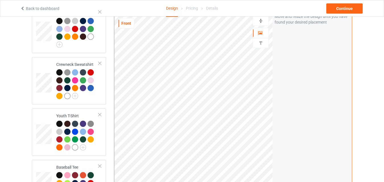
scroll to position [257, 0]
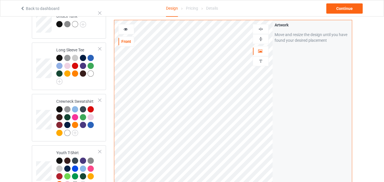
click at [260, 38] on img at bounding box center [260, 38] width 5 height 5
click at [341, 11] on div "Continue" at bounding box center [344, 8] width 36 height 10
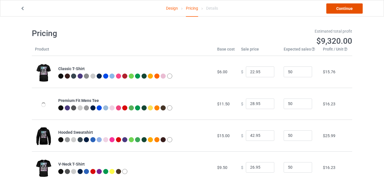
click at [328, 9] on link "Continue" at bounding box center [344, 8] width 36 height 10
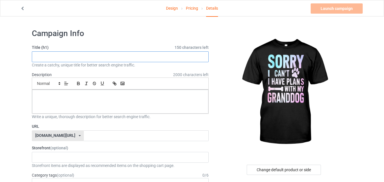
click at [152, 53] on input "text" at bounding box center [120, 56] width 177 height 11
paste input "Sorry I Can’t I Have Plans with My Granddog"
type input "Sorry I Can’t I Have Plans with My Granddog"
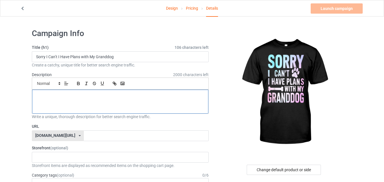
click at [156, 106] on div at bounding box center [120, 102] width 176 height 24
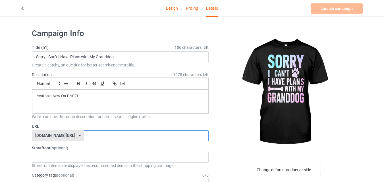
click at [134, 136] on input "text" at bounding box center [146, 136] width 125 height 11
type input "dogloverx55"
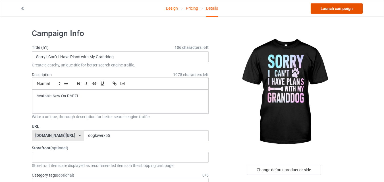
click at [348, 11] on link "Launch campaign" at bounding box center [337, 8] width 52 height 10
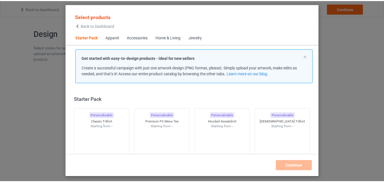
scroll to position [7, 0]
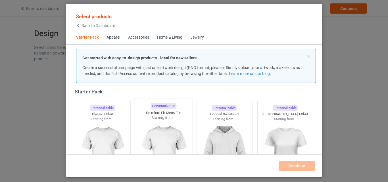
click at [90, 133] on img at bounding box center [102, 154] width 51 height 64
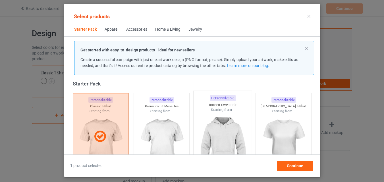
click at [238, 120] on img at bounding box center [222, 146] width 53 height 67
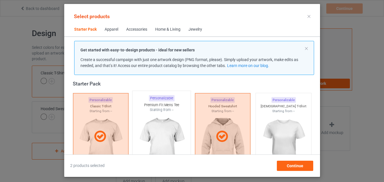
click at [150, 117] on img at bounding box center [161, 146] width 53 height 67
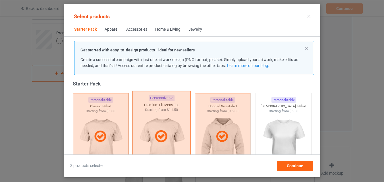
scroll to position [93, 0]
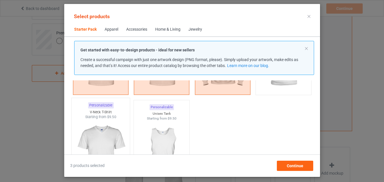
click at [98, 130] on img at bounding box center [100, 153] width 53 height 67
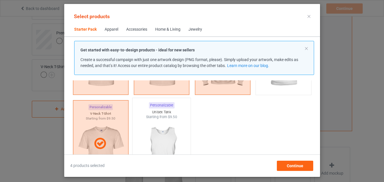
click at [145, 127] on img at bounding box center [161, 153] width 53 height 67
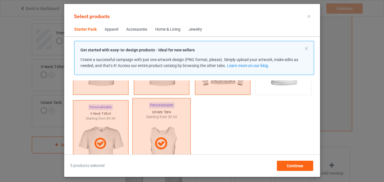
scroll to position [164, 0]
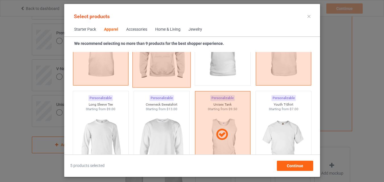
scroll to position [377, 0]
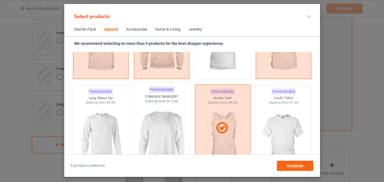
click at [111, 116] on img at bounding box center [100, 137] width 51 height 64
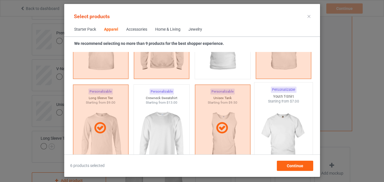
click at [173, 116] on img at bounding box center [161, 137] width 51 height 64
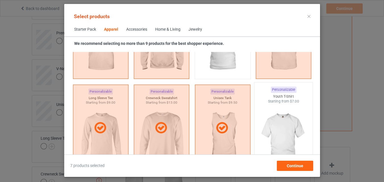
click at [280, 114] on img at bounding box center [283, 137] width 53 height 67
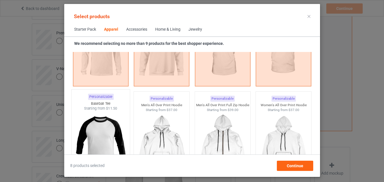
click at [105, 132] on img at bounding box center [100, 144] width 53 height 67
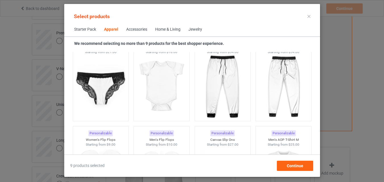
scroll to position [1145, 0]
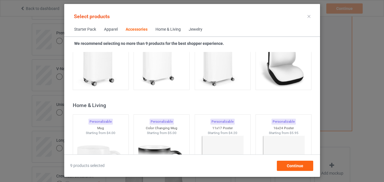
scroll to position [2538, 0]
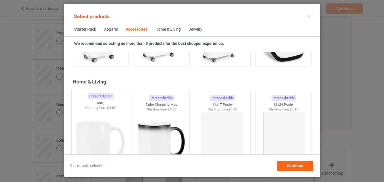
click at [100, 128] on img at bounding box center [100, 144] width 53 height 67
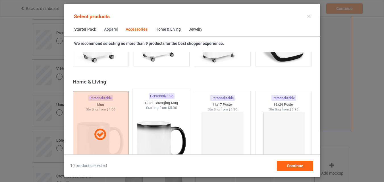
click at [162, 119] on img at bounding box center [161, 144] width 53 height 67
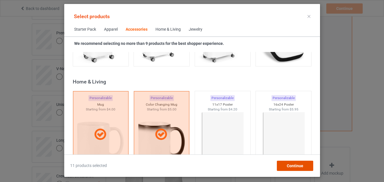
click at [297, 166] on span "Continue" at bounding box center [295, 166] width 16 height 5
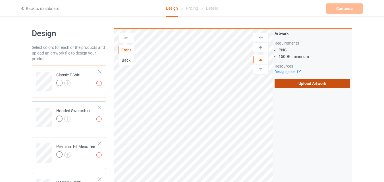
click at [297, 83] on label "Upload Artwork" at bounding box center [312, 84] width 75 height 10
click at [0, 0] on input "Upload Artwork" at bounding box center [0, 0] width 0 height 0
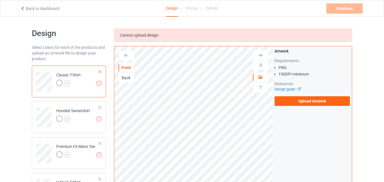
click at [36, 11] on link "Back to dashboard" at bounding box center [39, 8] width 39 height 5
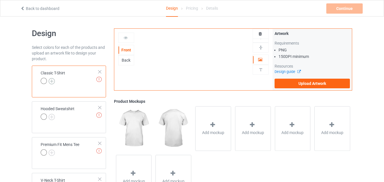
click at [50, 81] on img at bounding box center [52, 81] width 6 height 6
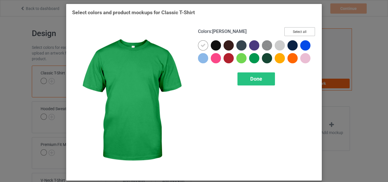
click at [304, 29] on button "Select all" at bounding box center [300, 31] width 31 height 9
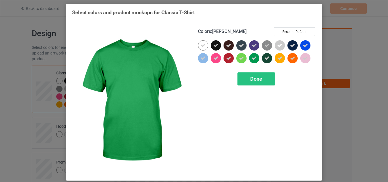
click at [201, 46] on icon at bounding box center [203, 45] width 5 height 5
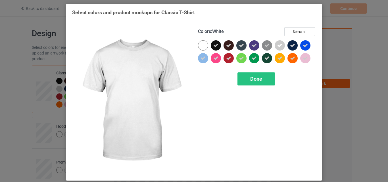
click at [203, 46] on div at bounding box center [203, 45] width 10 height 10
click at [249, 86] on div "Done" at bounding box center [257, 79] width 38 height 13
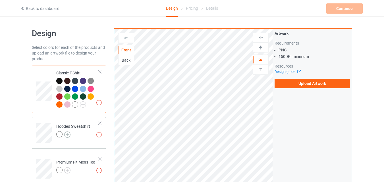
click at [67, 137] on img at bounding box center [67, 135] width 6 height 6
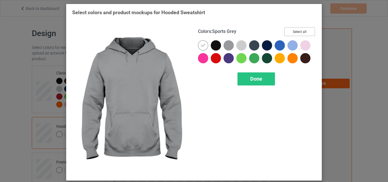
click at [288, 31] on button "Select all" at bounding box center [300, 31] width 31 height 9
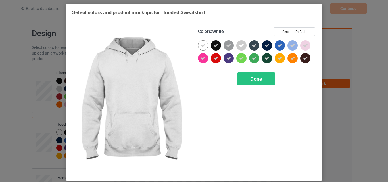
click at [200, 43] on div at bounding box center [203, 45] width 10 height 10
click at [205, 47] on div at bounding box center [203, 45] width 10 height 10
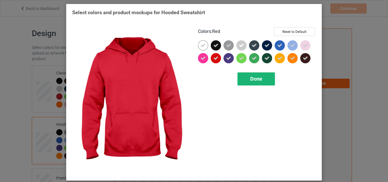
click at [248, 78] on div "Done" at bounding box center [257, 79] width 38 height 13
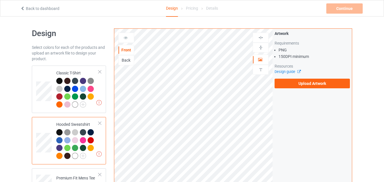
scroll to position [85, 0]
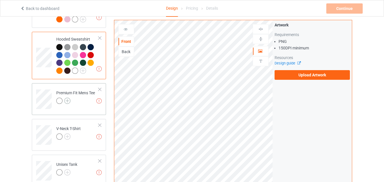
click at [65, 100] on img at bounding box center [67, 101] width 6 height 6
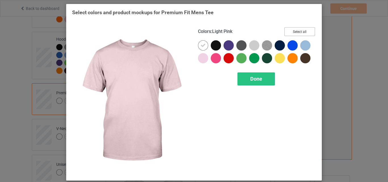
click at [302, 30] on button "Select all" at bounding box center [300, 31] width 31 height 9
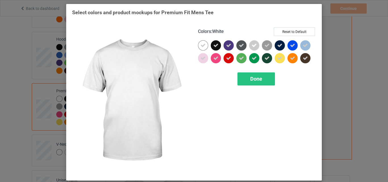
click at [201, 46] on icon at bounding box center [203, 45] width 5 height 5
click at [203, 45] on div at bounding box center [203, 45] width 10 height 10
click at [0, 0] on icon at bounding box center [0, 0] width 0 height 0
click at [203, 45] on div at bounding box center [203, 45] width 10 height 10
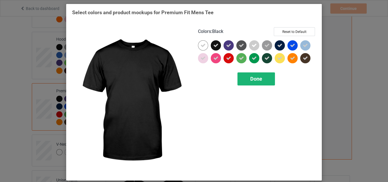
click at [245, 80] on div "Done" at bounding box center [257, 79] width 38 height 13
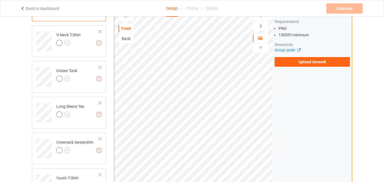
scroll to position [199, 0]
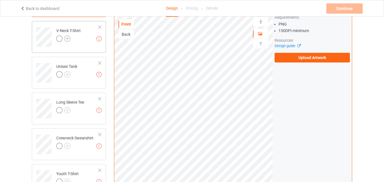
click at [67, 40] on img at bounding box center [67, 39] width 6 height 6
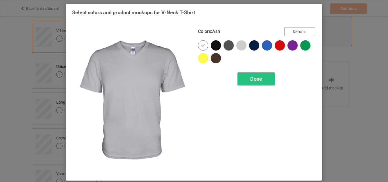
click at [300, 31] on button "Select all" at bounding box center [300, 31] width 31 height 9
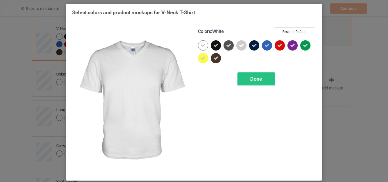
click at [201, 46] on icon at bounding box center [203, 45] width 5 height 5
click at [200, 46] on div at bounding box center [203, 45] width 10 height 10
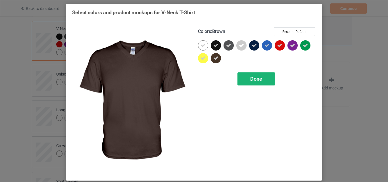
click at [252, 73] on div "Done" at bounding box center [257, 79] width 38 height 13
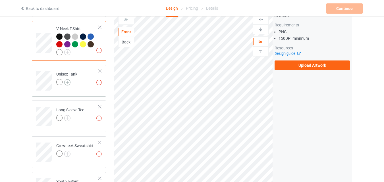
click at [67, 83] on img at bounding box center [67, 82] width 6 height 6
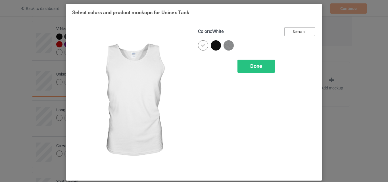
click at [300, 34] on button "Select all" at bounding box center [300, 31] width 31 height 9
click at [204, 43] on icon at bounding box center [203, 45] width 5 height 5
click at [204, 43] on div at bounding box center [203, 45] width 10 height 10
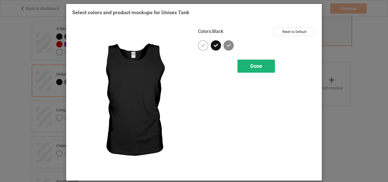
click at [255, 64] on span "Done" at bounding box center [257, 66] width 12 height 6
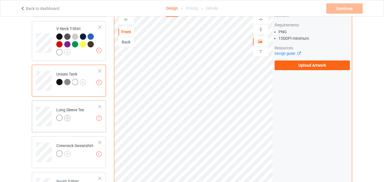
click at [67, 117] on img at bounding box center [67, 118] width 6 height 6
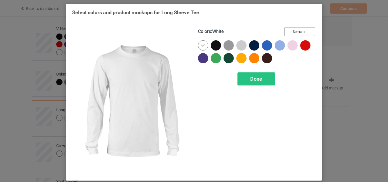
click at [300, 32] on button "Select all" at bounding box center [300, 31] width 31 height 9
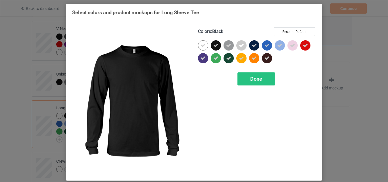
click at [204, 45] on div at bounding box center [203, 45] width 10 height 10
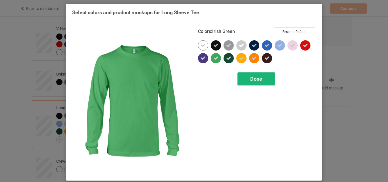
click at [257, 79] on span "Done" at bounding box center [257, 79] width 12 height 6
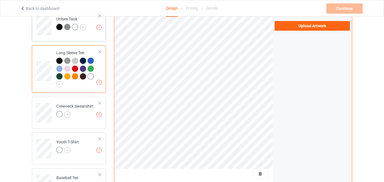
scroll to position [256, 0]
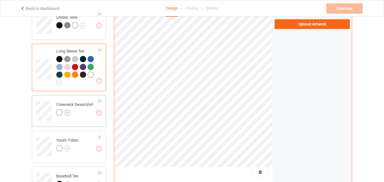
click at [66, 113] on img at bounding box center [67, 113] width 6 height 6
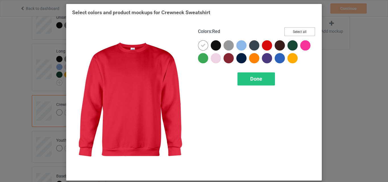
click at [299, 30] on button "Select all" at bounding box center [300, 31] width 31 height 9
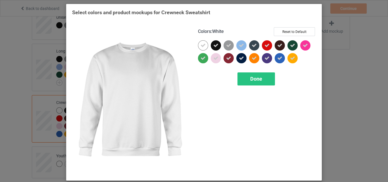
click at [201, 47] on icon at bounding box center [203, 45] width 5 height 5
click at [200, 47] on div at bounding box center [203, 45] width 10 height 10
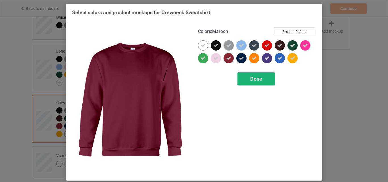
click at [251, 76] on span "Done" at bounding box center [257, 79] width 12 height 6
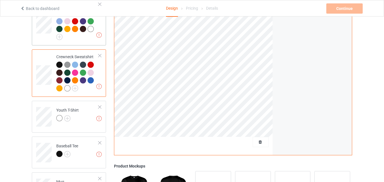
scroll to position [313, 0]
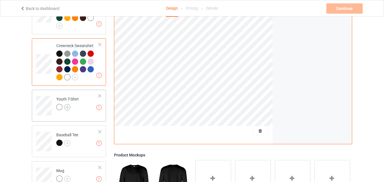
click at [68, 110] on img at bounding box center [67, 107] width 6 height 6
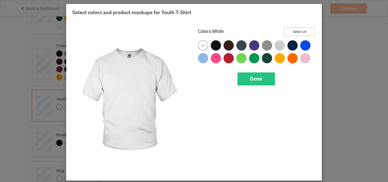
click at [298, 31] on button "Select all" at bounding box center [300, 31] width 31 height 9
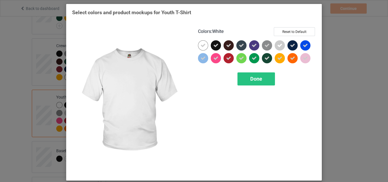
click at [204, 47] on icon at bounding box center [203, 45] width 5 height 5
click at [204, 47] on div at bounding box center [203, 45] width 10 height 10
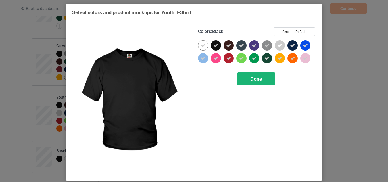
click at [251, 77] on span "Done" at bounding box center [257, 79] width 12 height 6
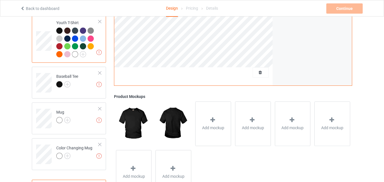
scroll to position [398, 0]
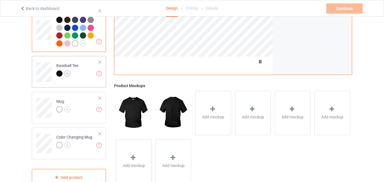
click at [68, 73] on img at bounding box center [67, 74] width 6 height 6
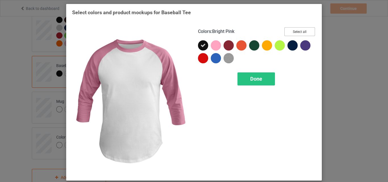
click at [300, 34] on button "Select all" at bounding box center [300, 31] width 31 height 9
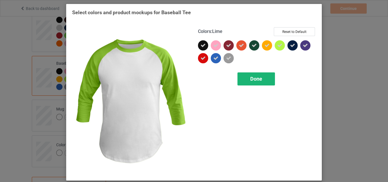
click at [252, 77] on span "Done" at bounding box center [257, 79] width 12 height 6
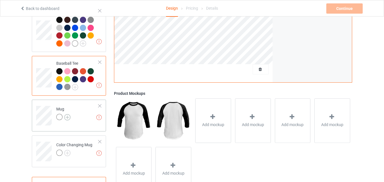
click at [68, 118] on img at bounding box center [67, 117] width 6 height 6
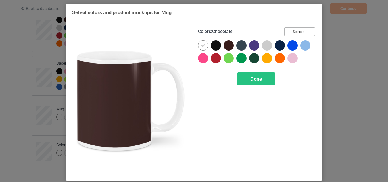
click at [306, 32] on button "Select all" at bounding box center [300, 31] width 31 height 9
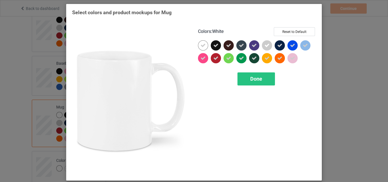
click at [204, 45] on icon at bounding box center [203, 45] width 5 height 5
click at [204, 45] on div at bounding box center [203, 45] width 10 height 10
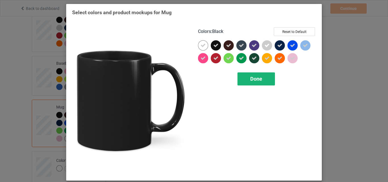
click at [260, 81] on span "Done" at bounding box center [257, 79] width 12 height 6
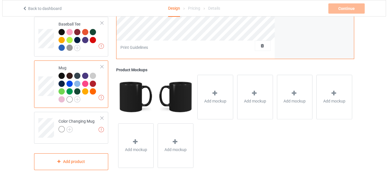
scroll to position [440, 0]
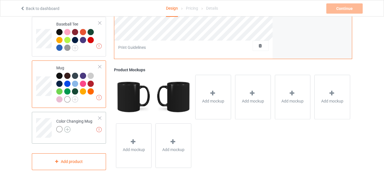
click at [69, 130] on img at bounding box center [67, 130] width 6 height 6
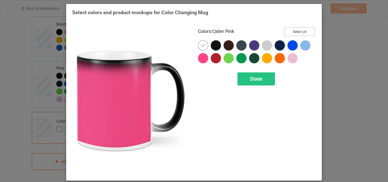
click at [295, 30] on button "Select all" at bounding box center [300, 31] width 31 height 9
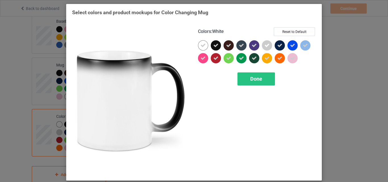
click at [202, 44] on icon at bounding box center [203, 45] width 5 height 5
click at [202, 44] on div at bounding box center [203, 45] width 10 height 10
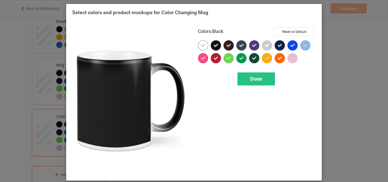
click at [247, 80] on div "Done" at bounding box center [257, 79] width 38 height 13
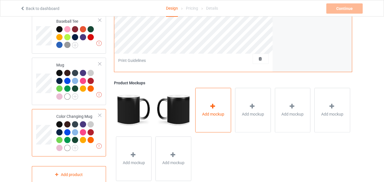
click at [206, 104] on div "Add mockup" at bounding box center [213, 110] width 36 height 45
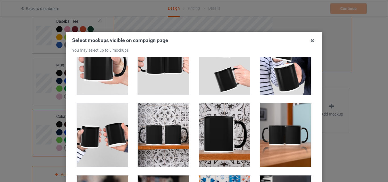
scroll to position [967, 0]
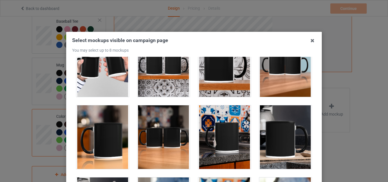
drag, startPoint x: 98, startPoint y: 117, endPoint x: 140, endPoint y: 124, distance: 42.7
click at [98, 117] on div at bounding box center [103, 138] width 53 height 64
click at [159, 124] on div at bounding box center [164, 138] width 53 height 64
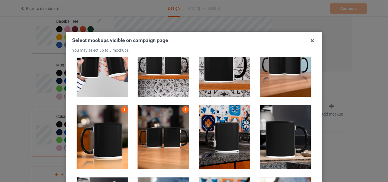
click at [224, 128] on div at bounding box center [225, 138] width 53 height 64
click at [264, 126] on div at bounding box center [286, 138] width 53 height 64
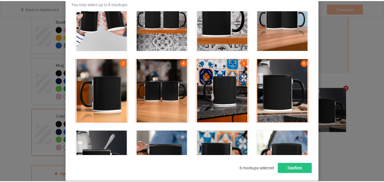
scroll to position [78, 0]
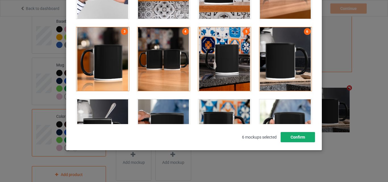
click at [305, 141] on button "Confirm" at bounding box center [298, 137] width 34 height 10
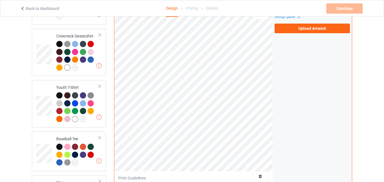
scroll to position [298, 0]
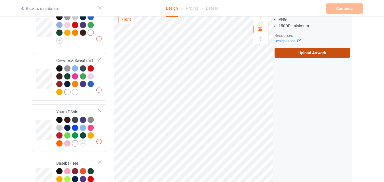
click at [311, 55] on label "Upload Artwork" at bounding box center [312, 53] width 75 height 10
click at [0, 0] on input "Upload Artwork" at bounding box center [0, 0] width 0 height 0
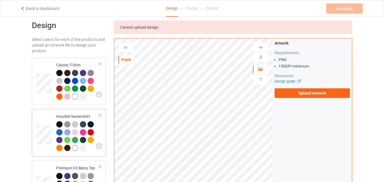
scroll to position [0, 0]
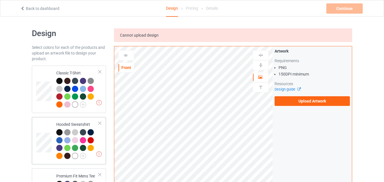
click at [55, 68] on td "Missing artworks Classic T-Shirt" at bounding box center [77, 89] width 49 height 43
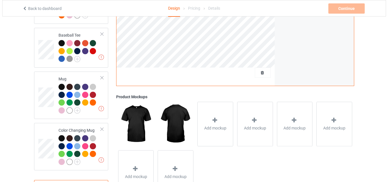
scroll to position [427, 0]
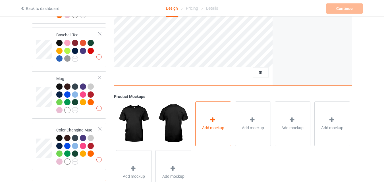
click at [221, 120] on div "Add mockup" at bounding box center [213, 124] width 36 height 45
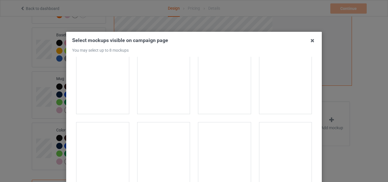
scroll to position [256, 0]
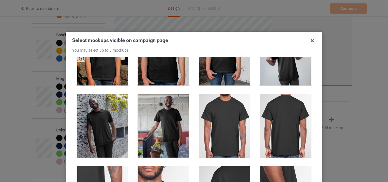
click at [231, 102] on div at bounding box center [225, 126] width 53 height 64
click at [281, 102] on div at bounding box center [286, 126] width 53 height 64
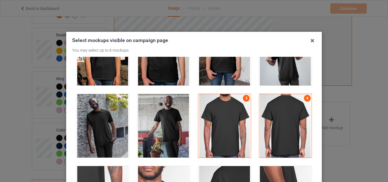
scroll to position [341, 0]
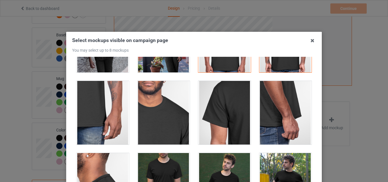
click at [115, 110] on div at bounding box center [103, 113] width 53 height 64
click at [144, 107] on div at bounding box center [164, 113] width 53 height 64
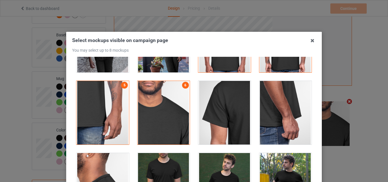
click at [207, 101] on div at bounding box center [225, 113] width 53 height 64
click at [275, 109] on div at bounding box center [286, 113] width 53 height 64
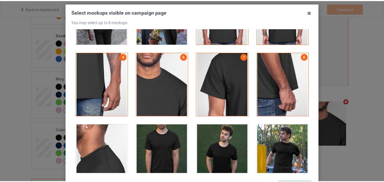
scroll to position [78, 0]
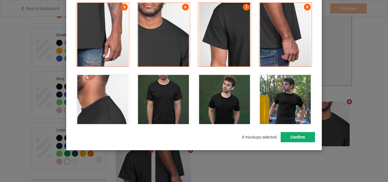
click at [285, 138] on button "Confirm" at bounding box center [298, 137] width 34 height 10
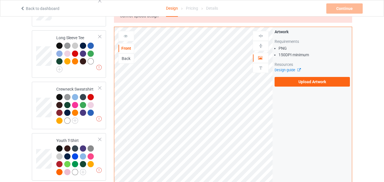
scroll to position [256, 0]
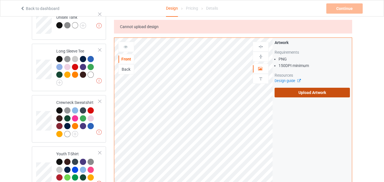
click at [317, 96] on label "Upload Artwork" at bounding box center [312, 93] width 75 height 10
click at [0, 0] on input "Upload Artwork" at bounding box center [0, 0] width 0 height 0
